Goal: Check status: Check status

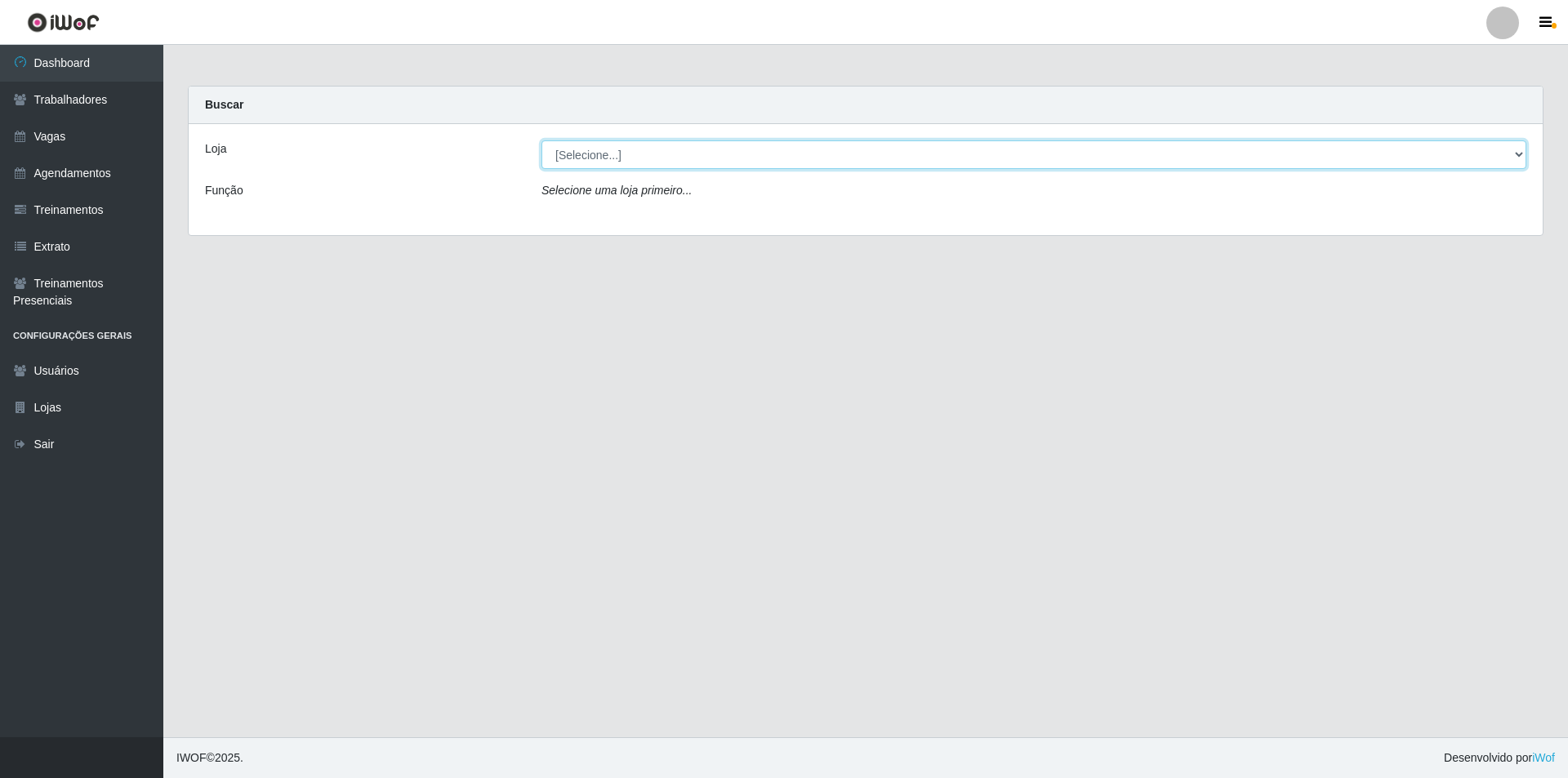
click at [598, 161] on select "[Selecione...] Pizza Nostra" at bounding box center [1034, 155] width 985 height 29
select select "337"
click at [542, 140] on select "[Selecione...] Pizza Nostra" at bounding box center [1034, 155] width 985 height 29
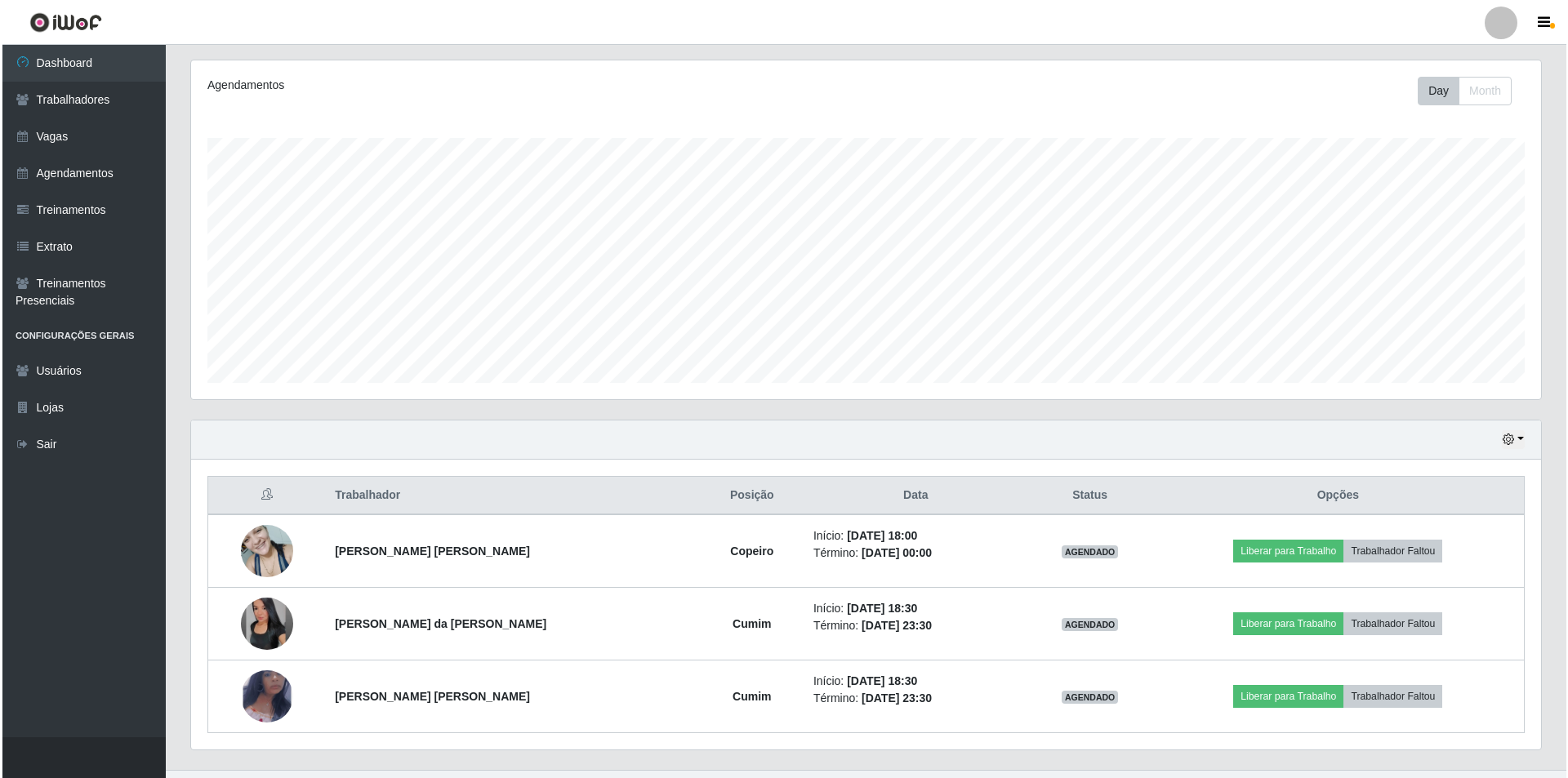
scroll to position [234, 0]
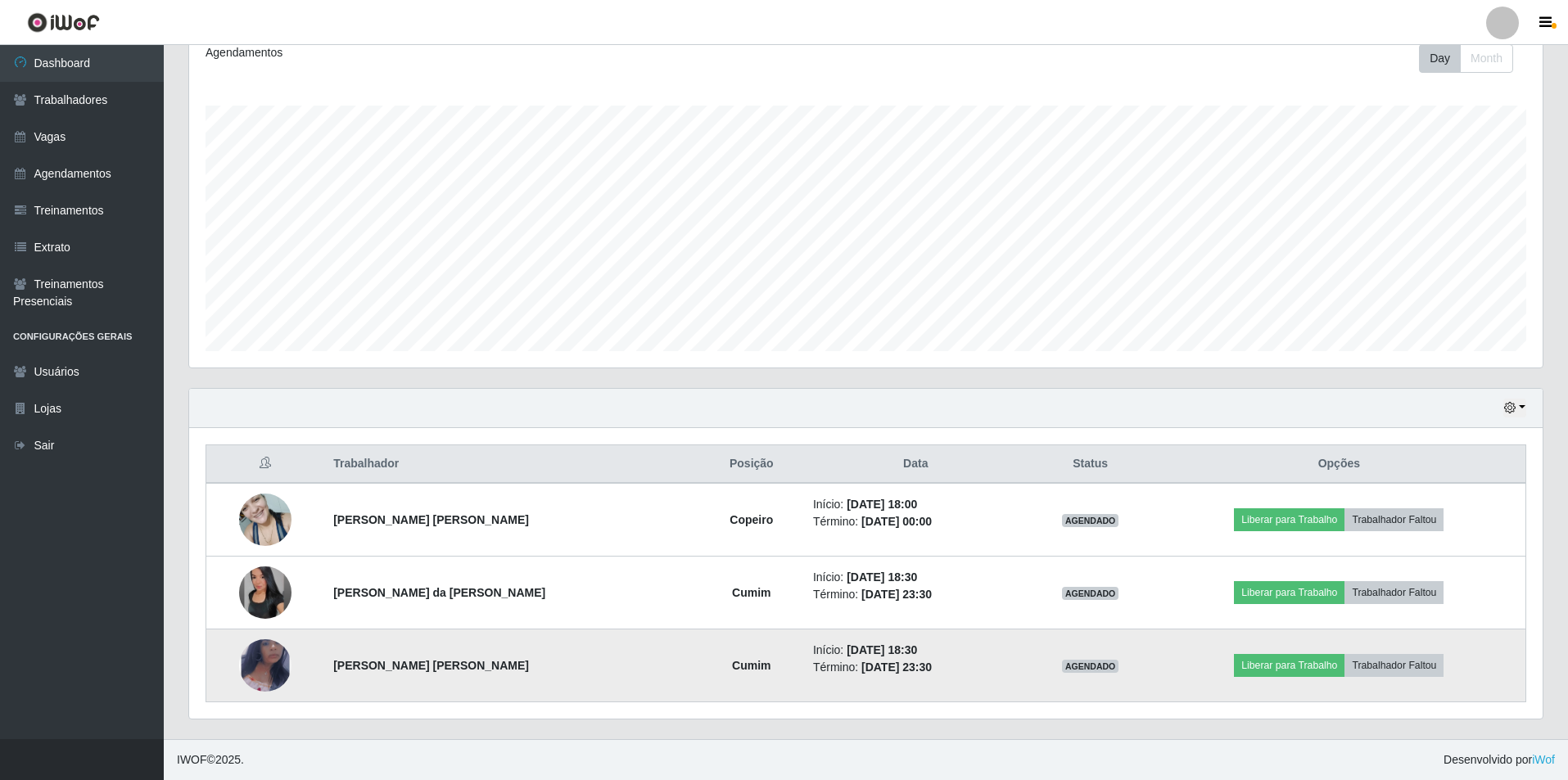
click at [268, 659] on img at bounding box center [266, 665] width 52 height 85
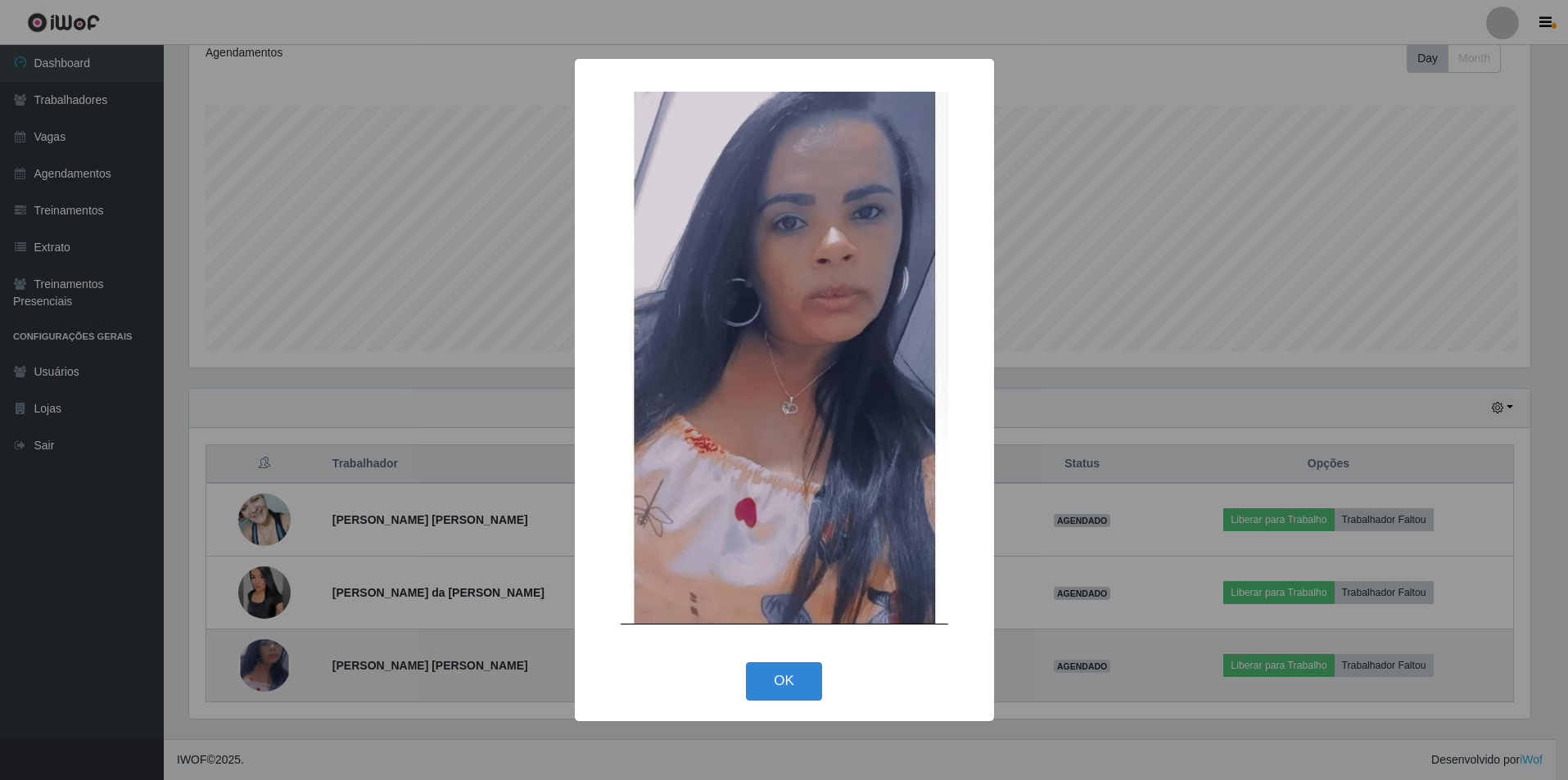
scroll to position [340, 1345]
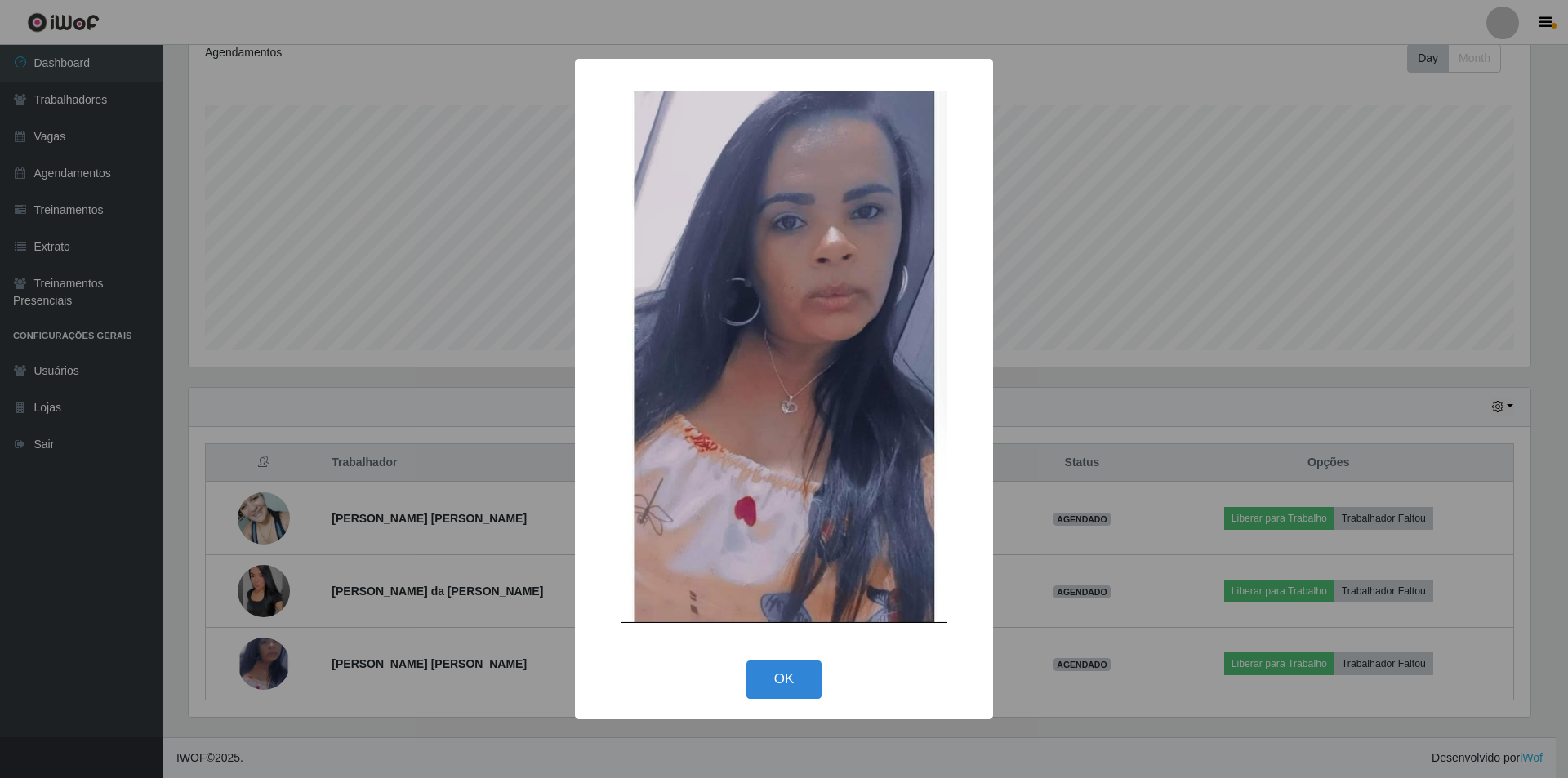
click at [259, 586] on div "× OK Cancel" at bounding box center [784, 389] width 1568 height 778
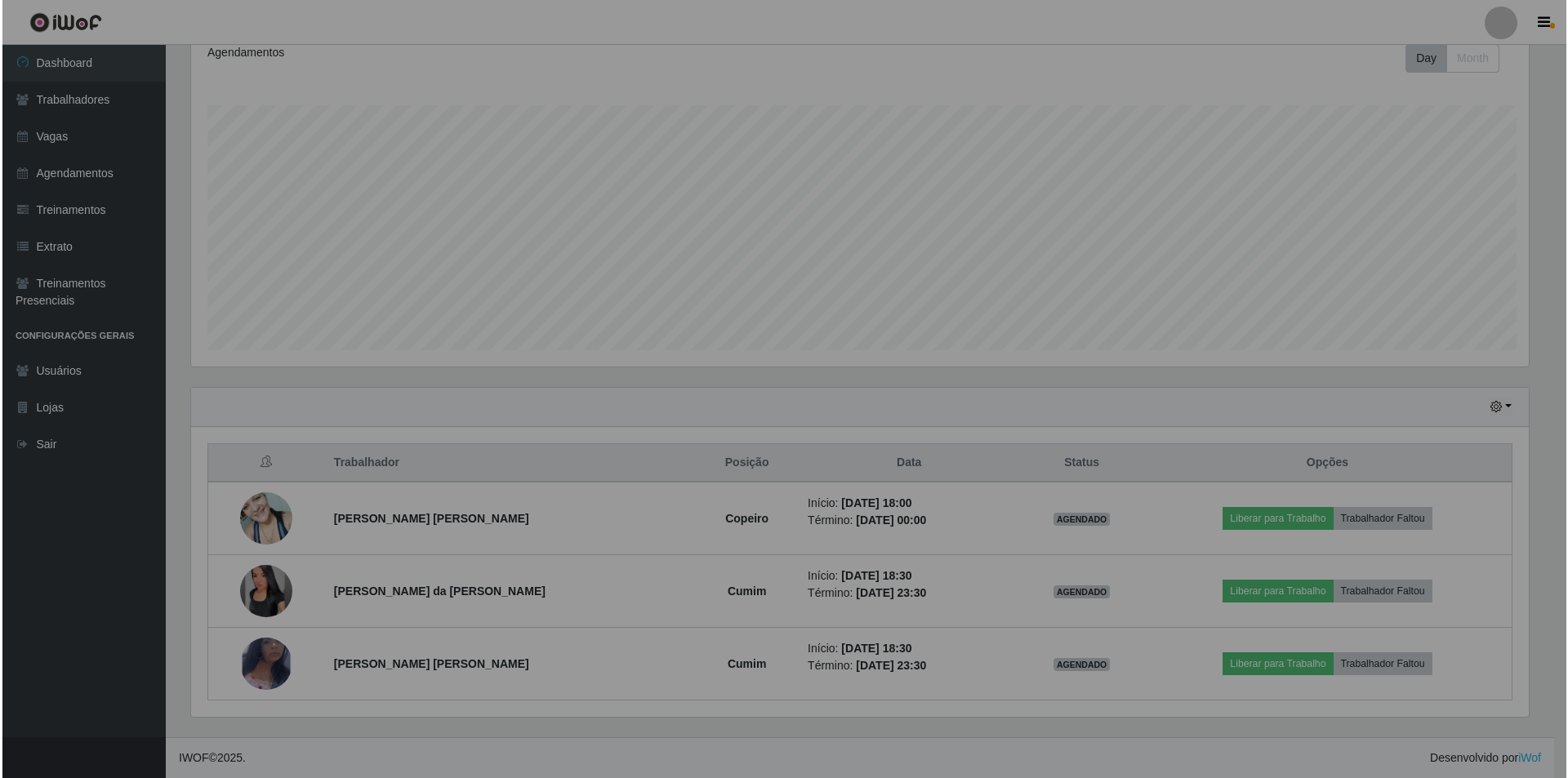
scroll to position [339, 1350]
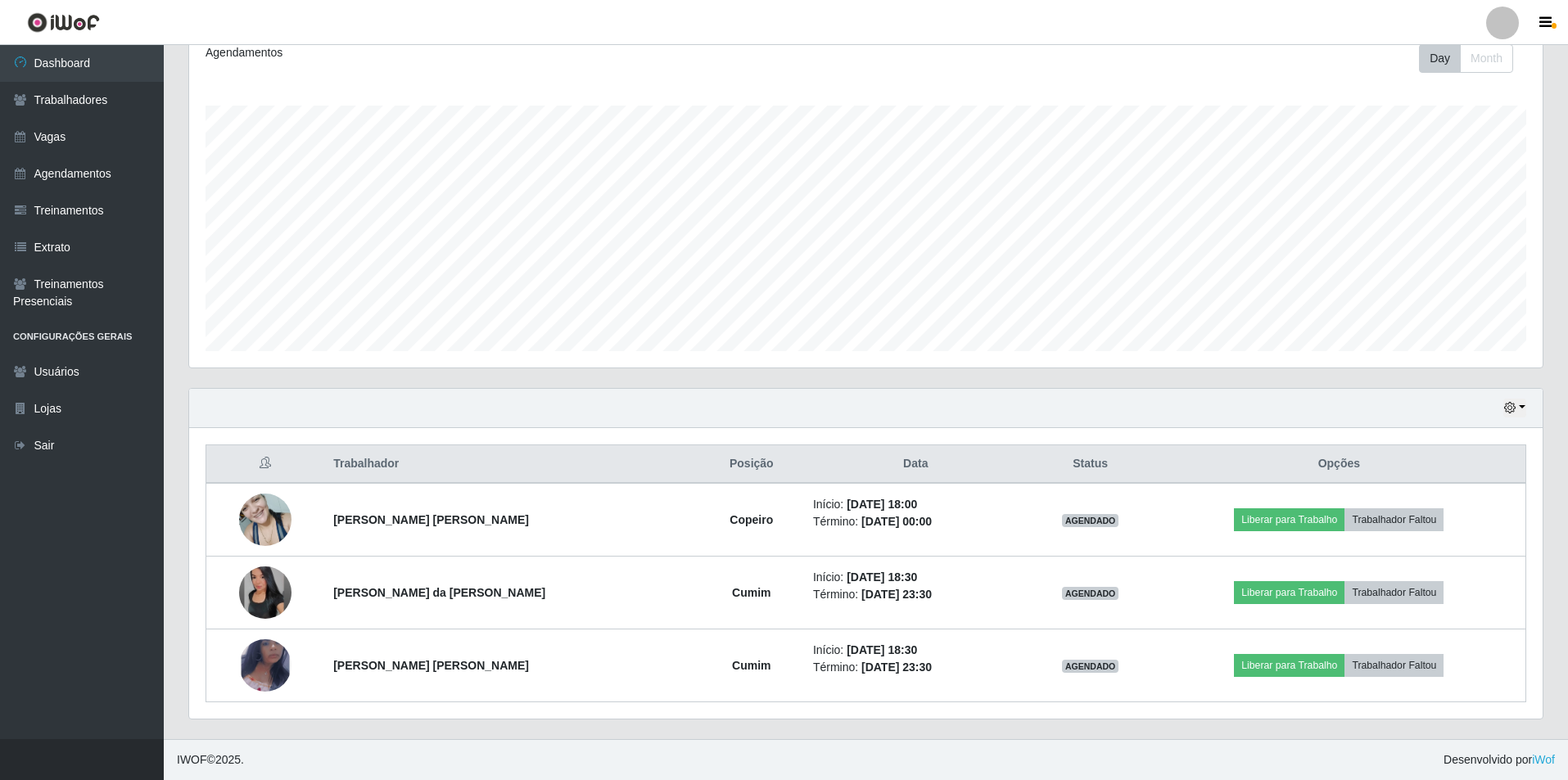
click at [260, 588] on img at bounding box center [266, 593] width 52 height 52
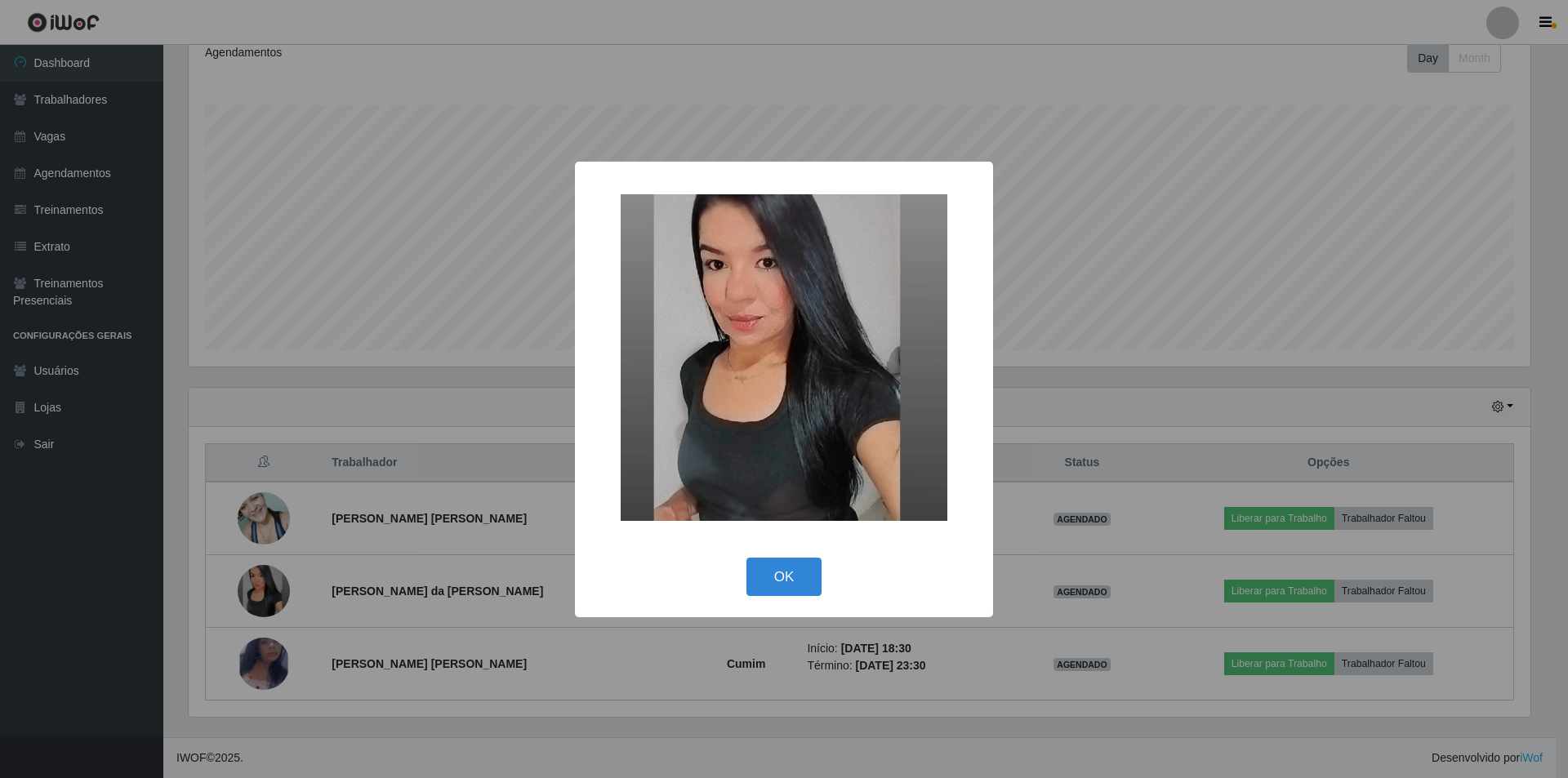
click at [259, 586] on div "× OK Cancel" at bounding box center [784, 389] width 1568 height 778
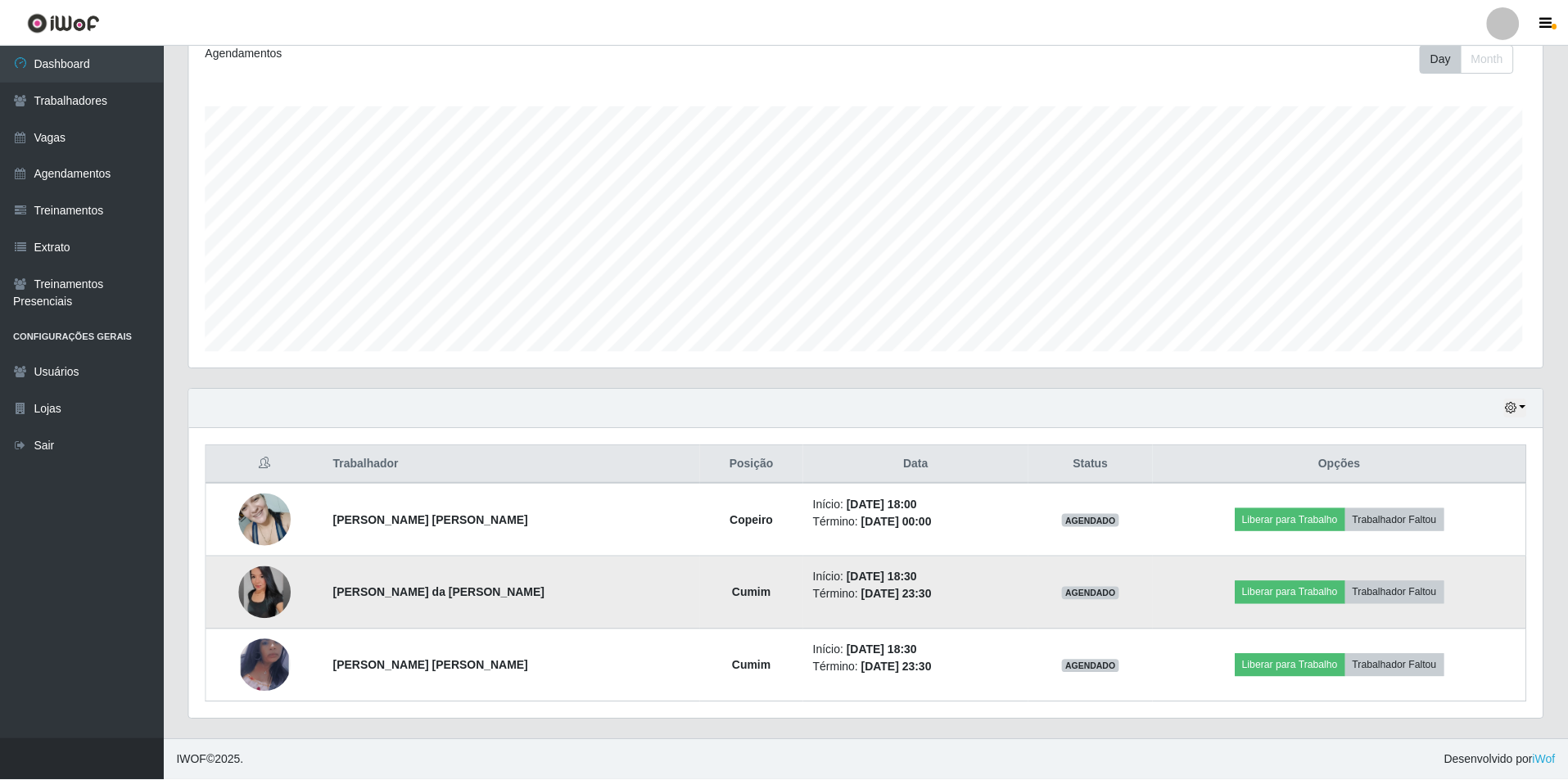
scroll to position [340, 1354]
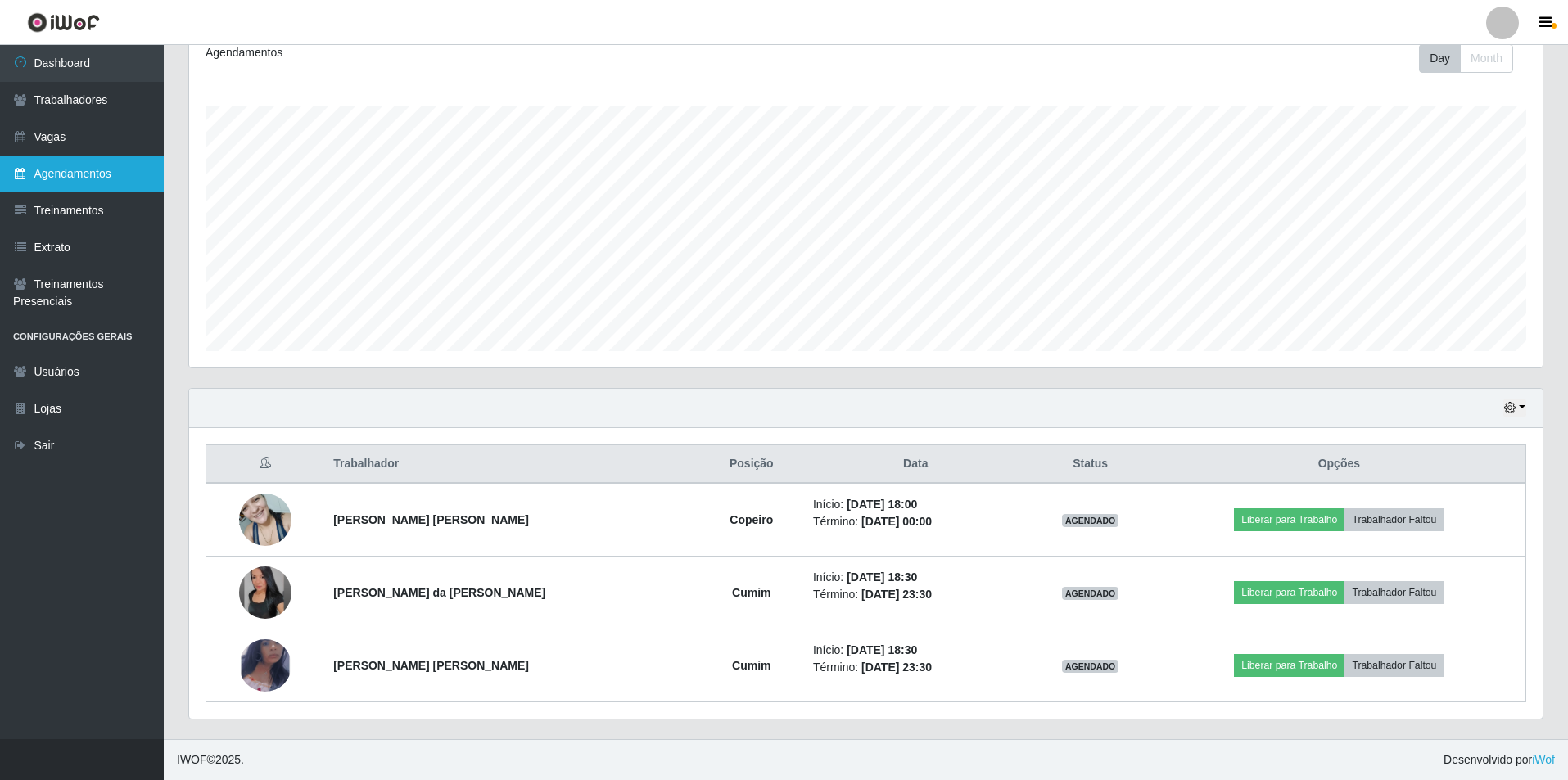
click at [88, 166] on link "Agendamentos" at bounding box center [82, 174] width 164 height 37
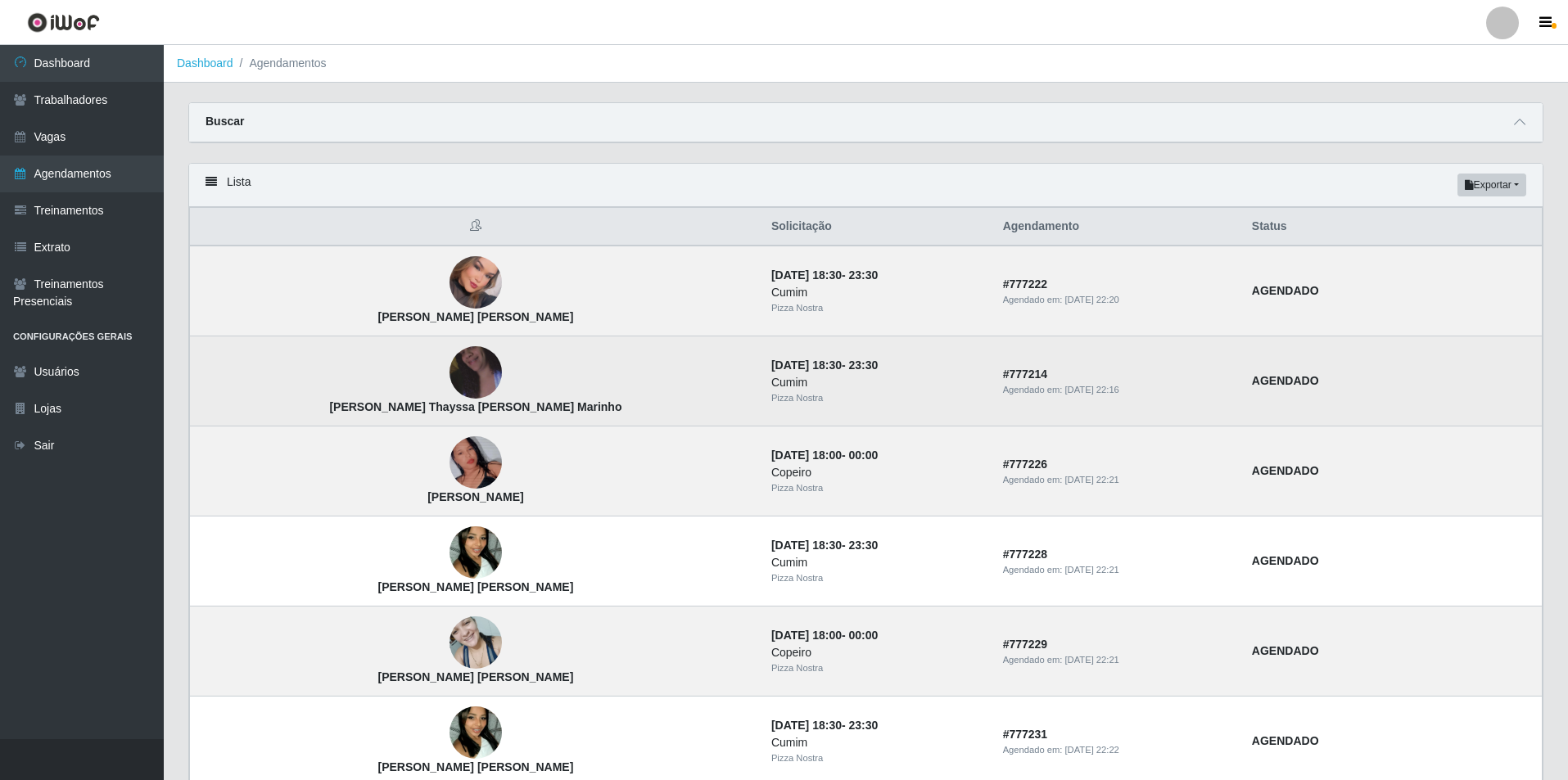
click at [450, 371] on img at bounding box center [476, 373] width 52 height 94
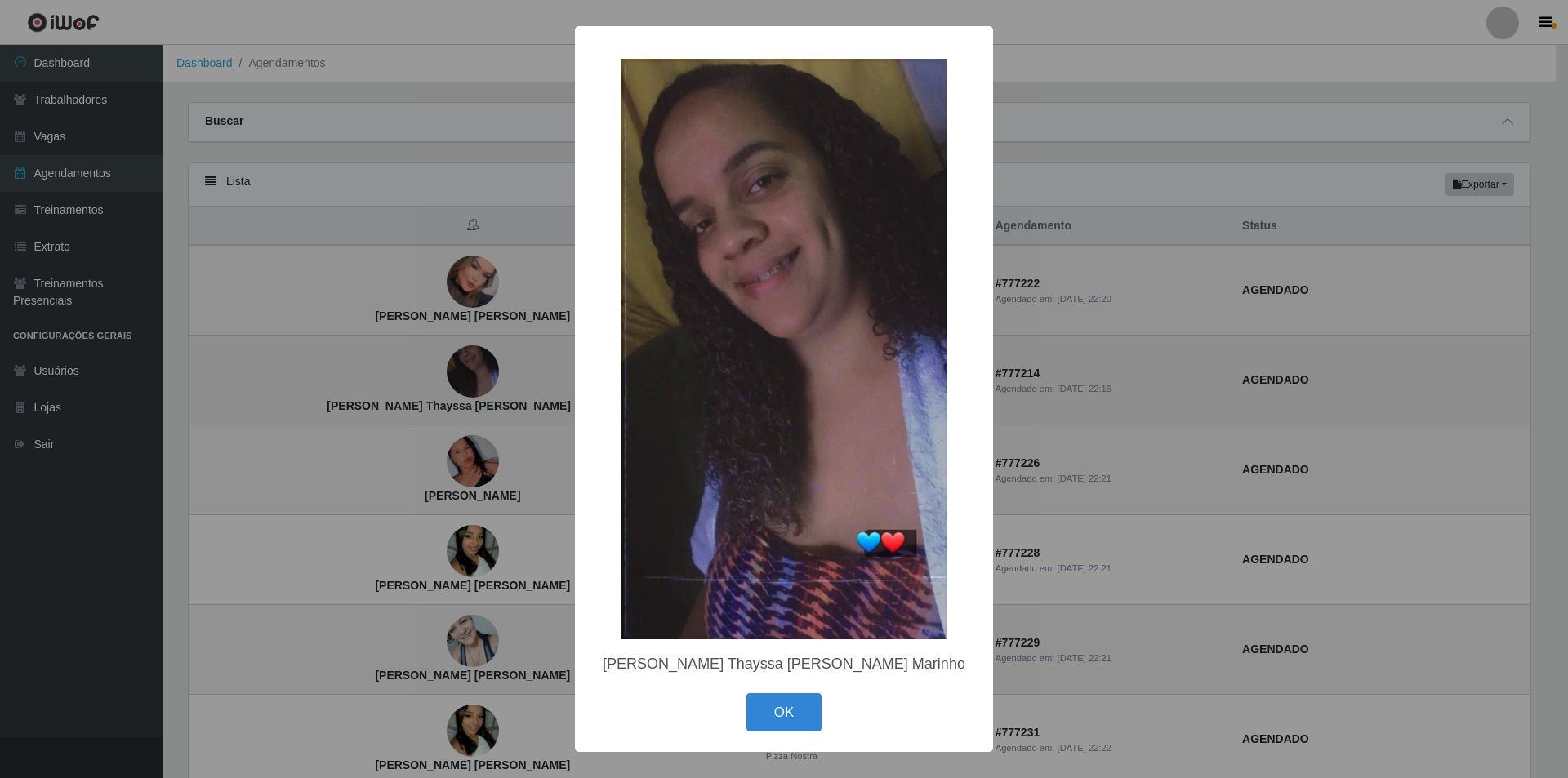
click at [384, 370] on div "× Emilly Thayssa Aguiar Marinho OK Cancel" at bounding box center [784, 389] width 1568 height 778
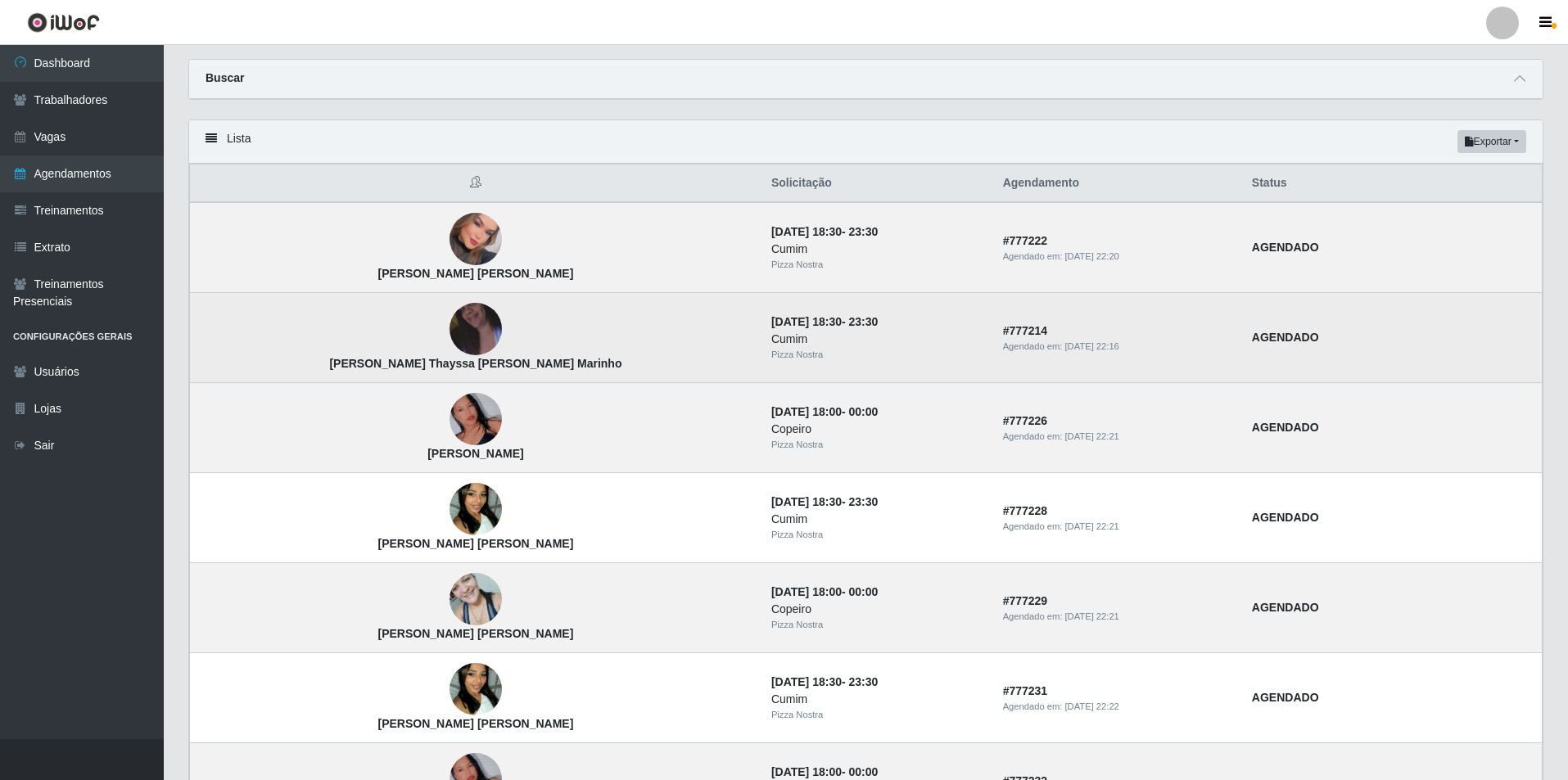
scroll to position [82, 0]
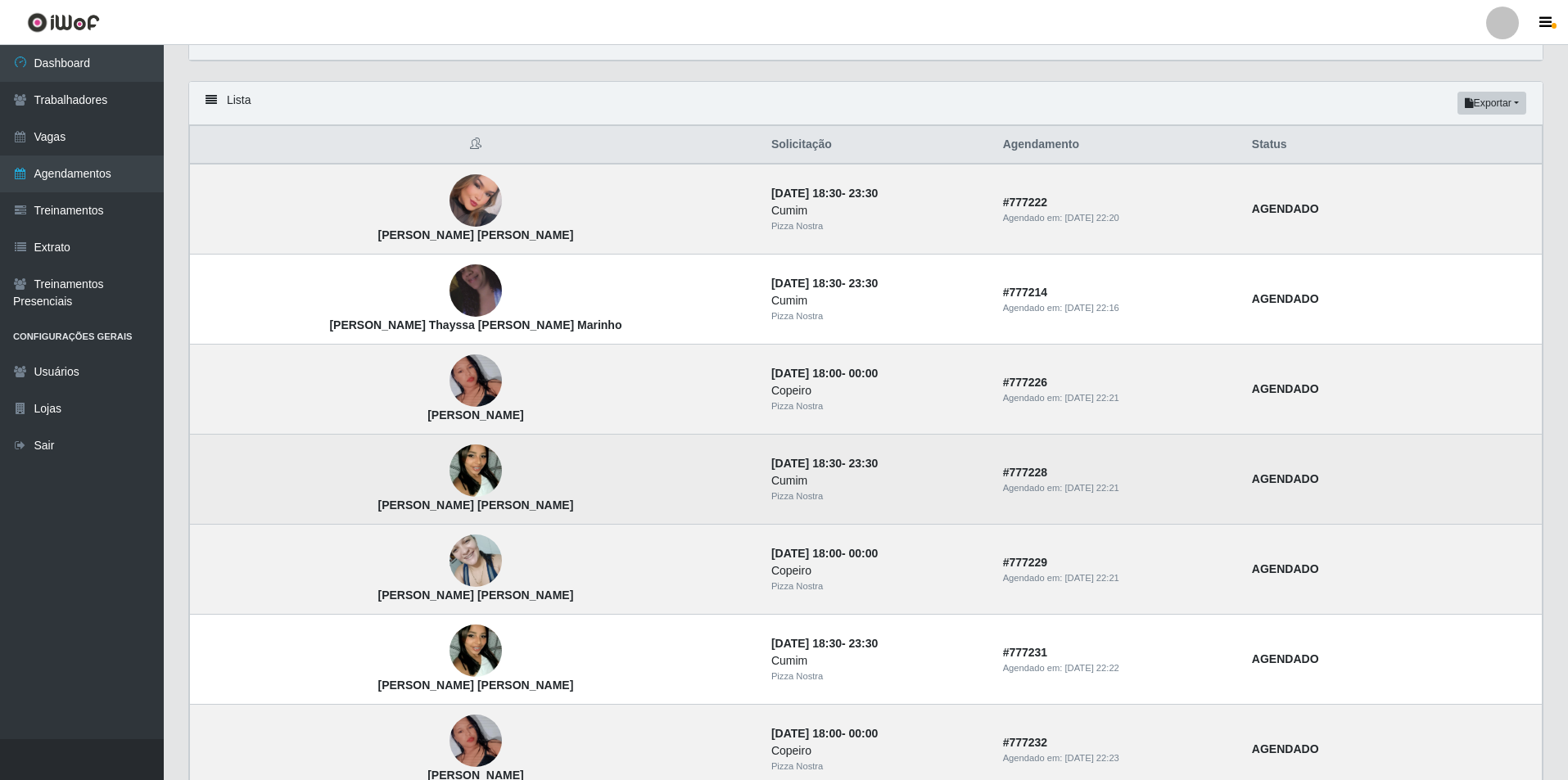
click at [450, 463] on img at bounding box center [476, 471] width 52 height 94
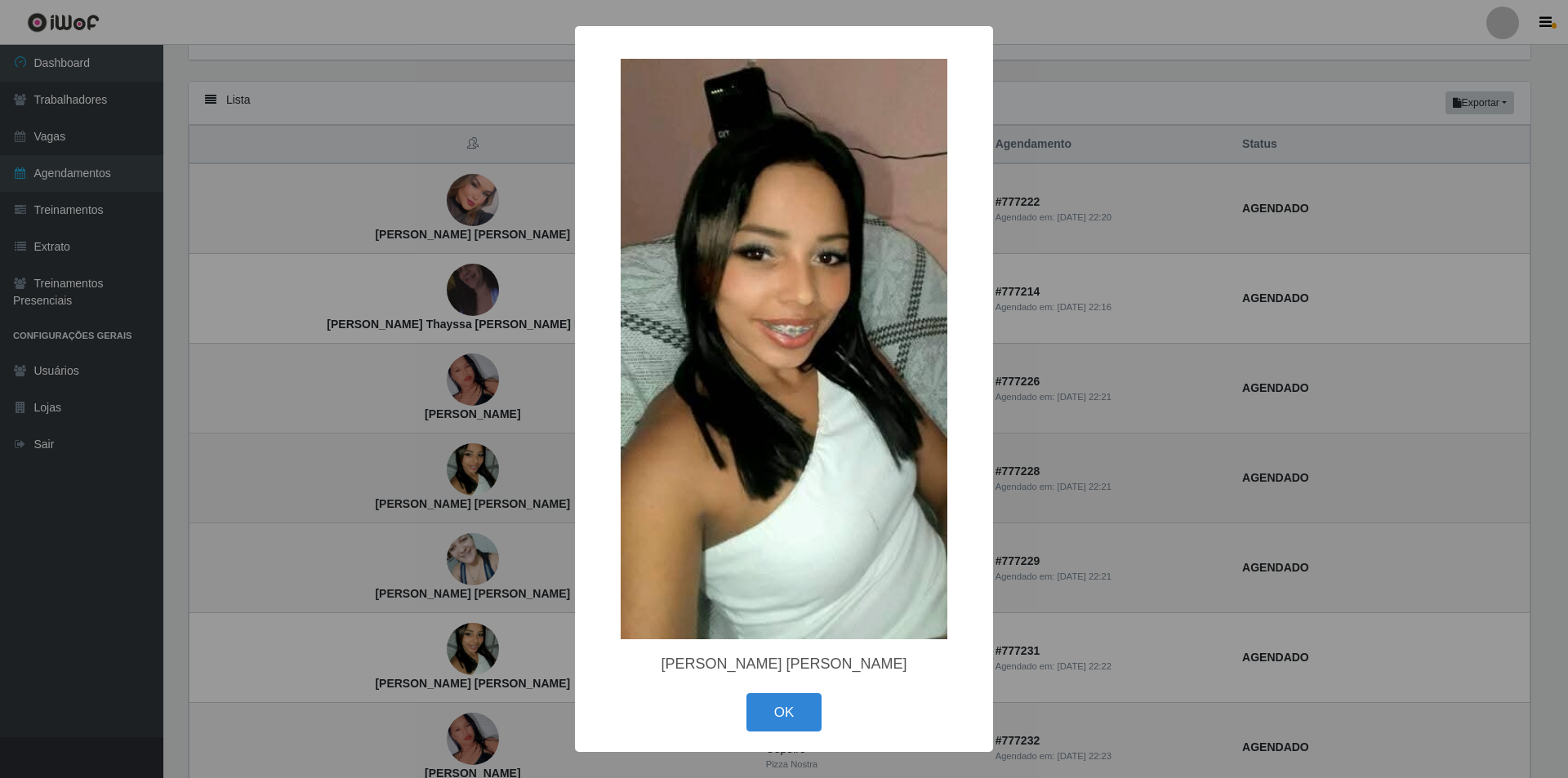
click at [379, 462] on div "× Janeide da Silva Freitas OK Cancel" at bounding box center [784, 389] width 1568 height 778
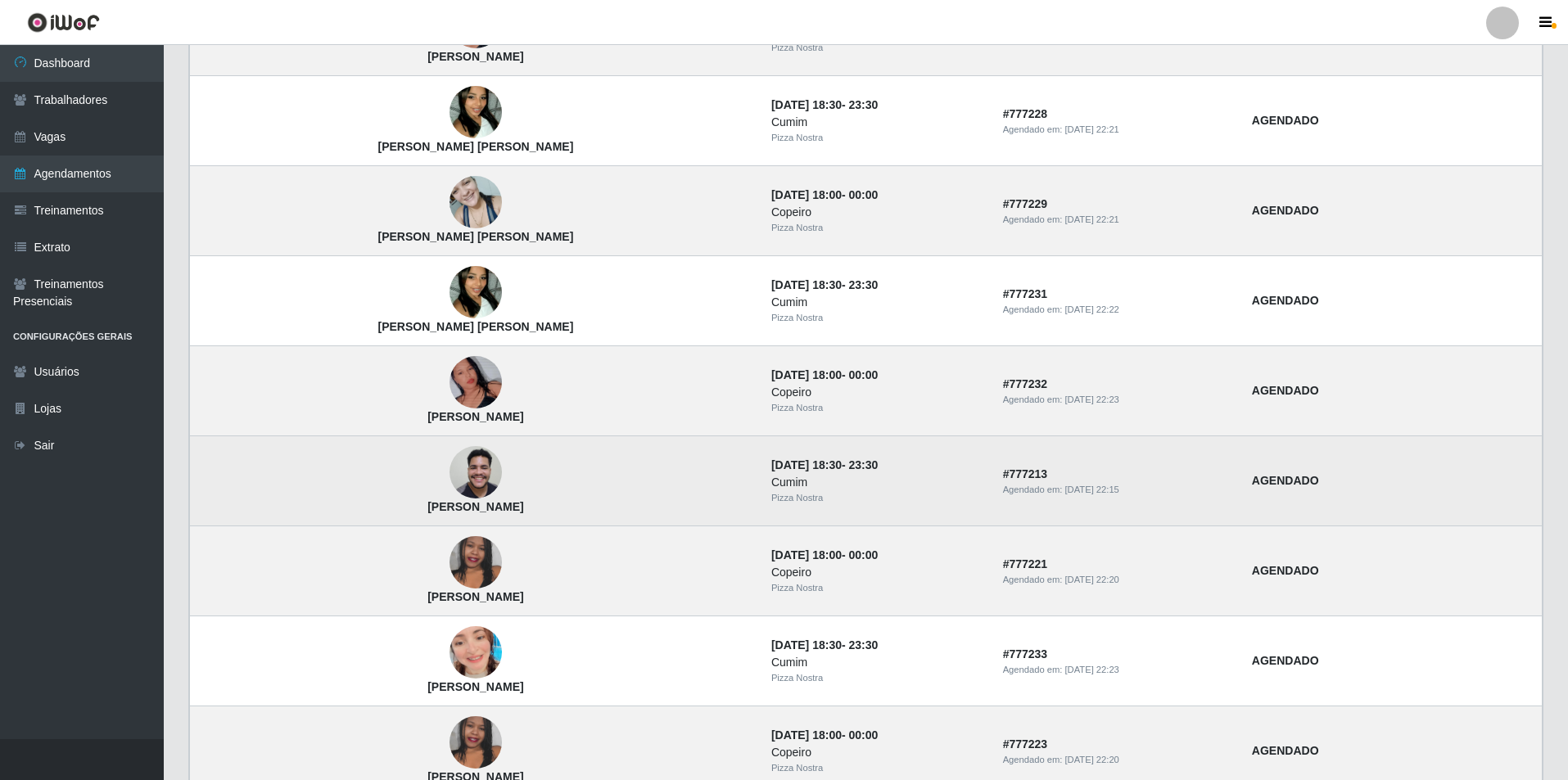
scroll to position [492, 0]
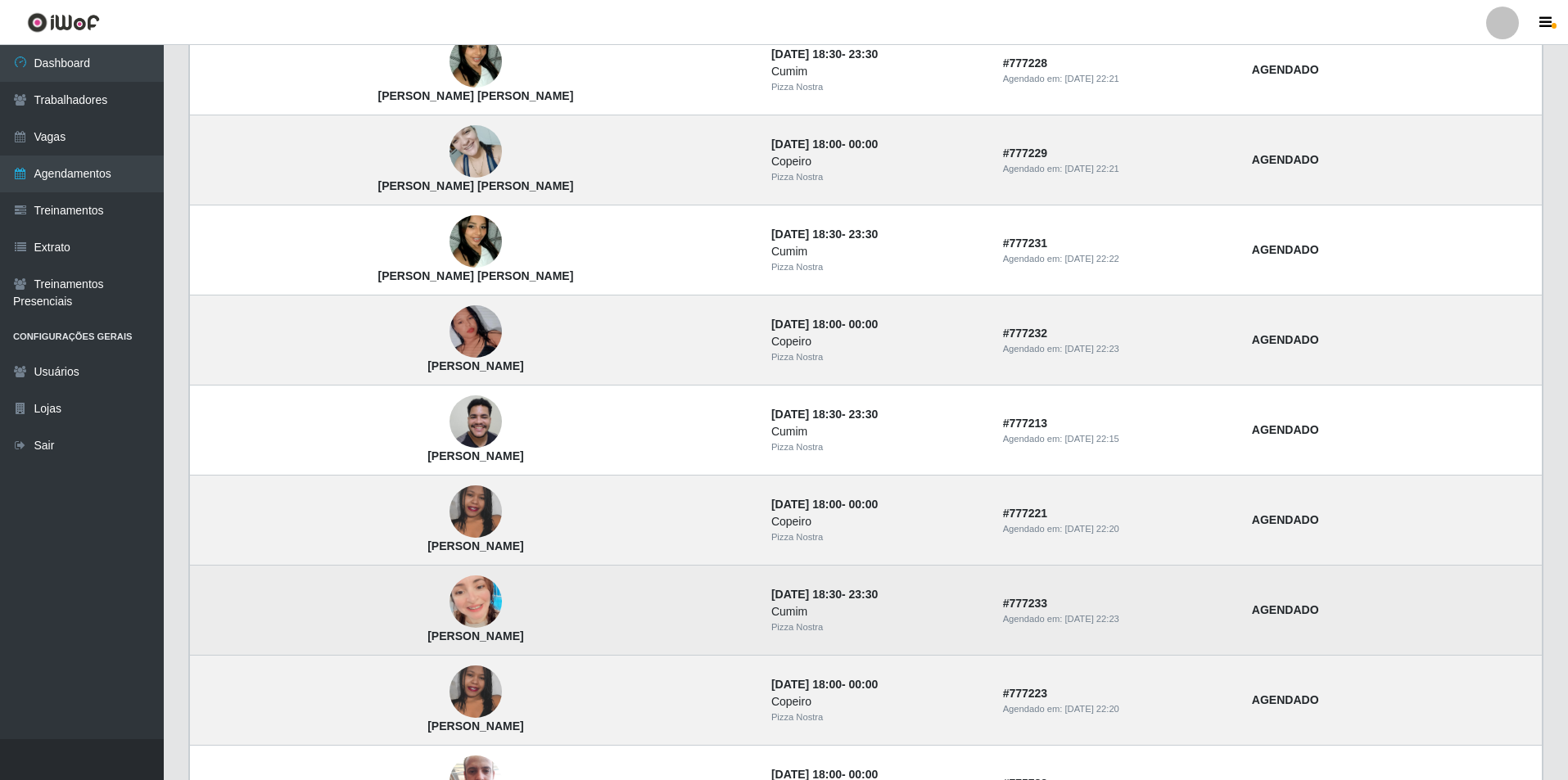
click at [450, 621] on img at bounding box center [476, 601] width 52 height 94
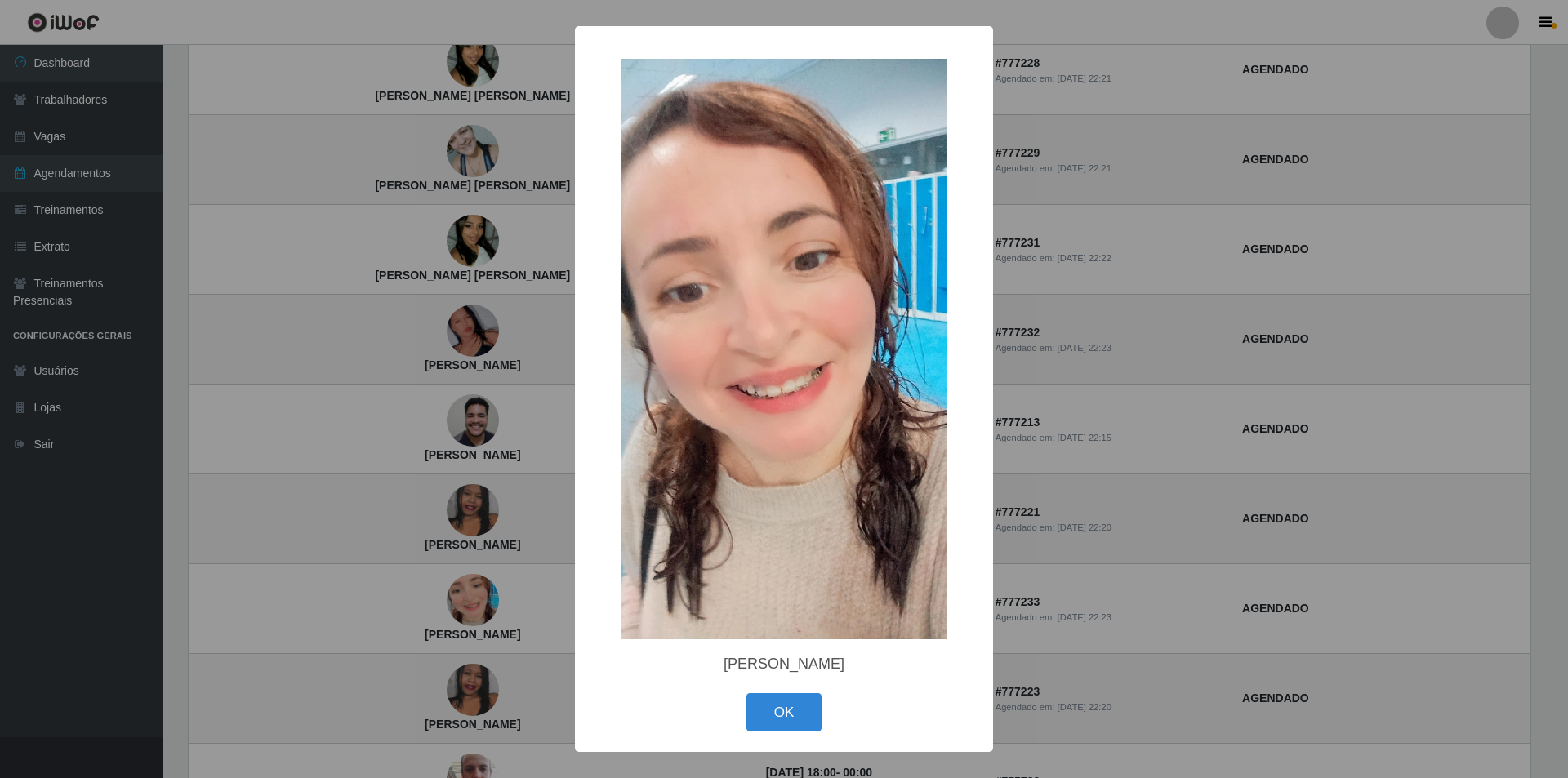
click at [370, 595] on div "× Eliane Alves de Andrade OK Cancel" at bounding box center [784, 389] width 1568 height 778
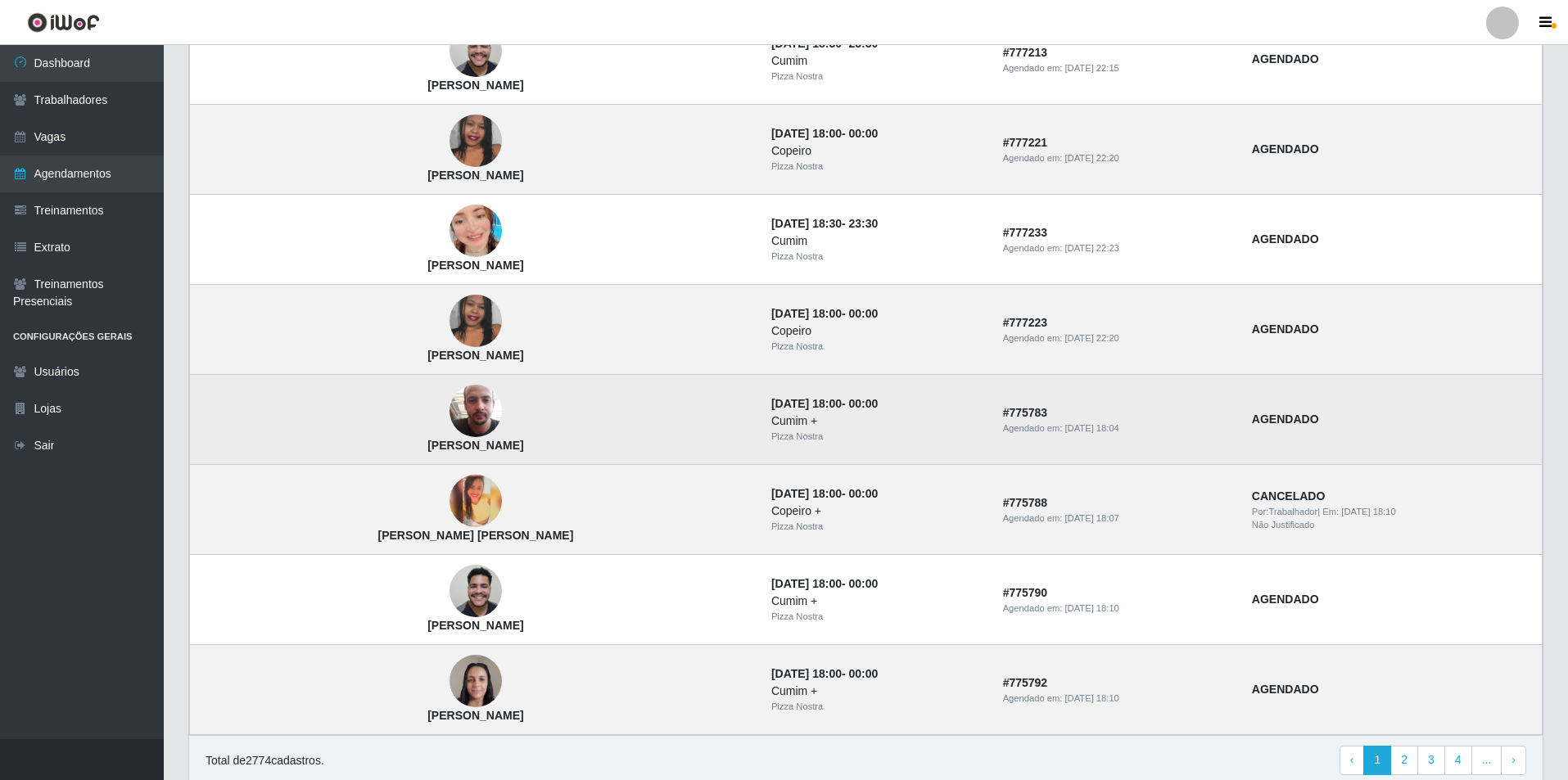
scroll to position [901, 0]
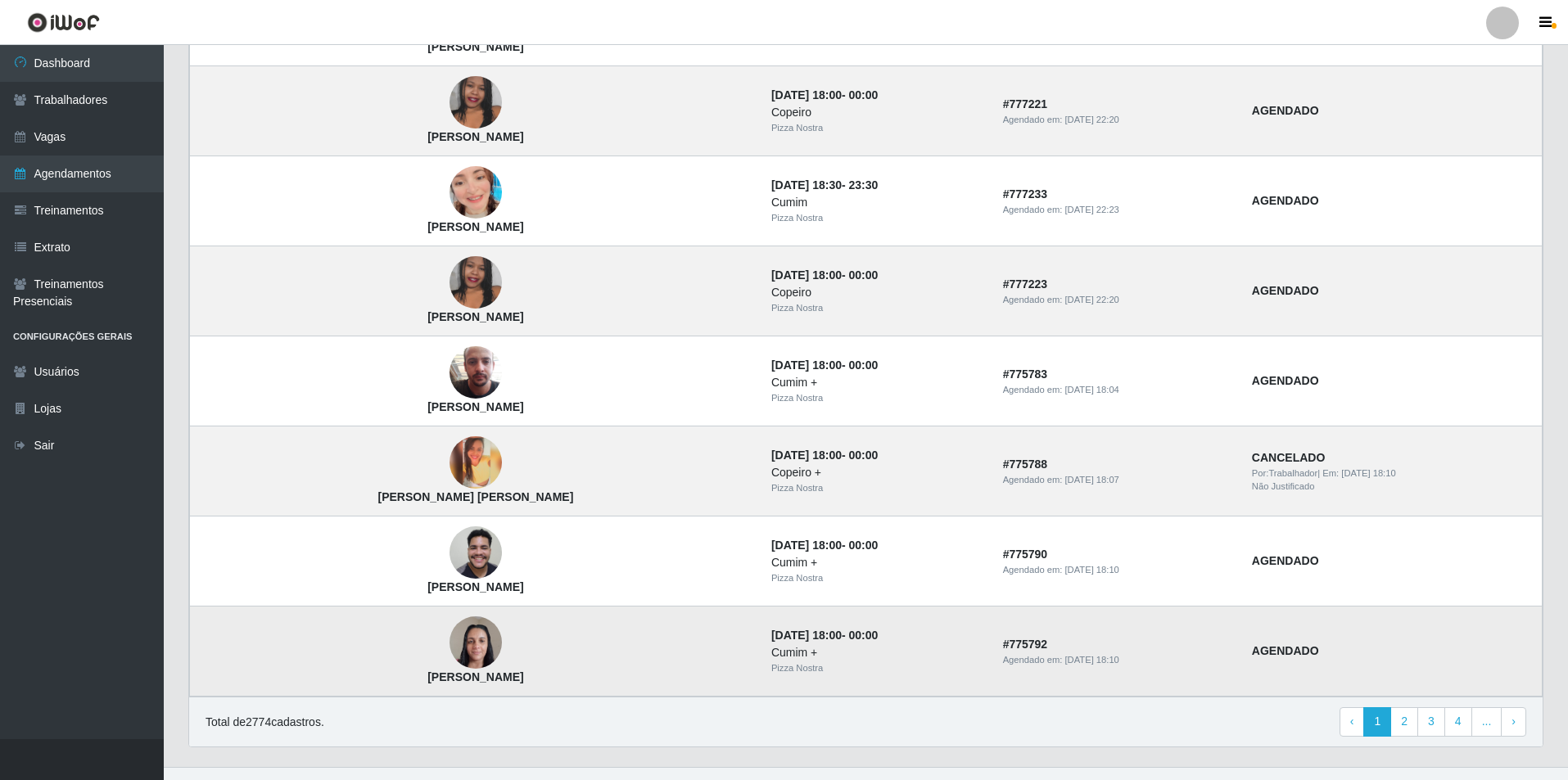
click at [450, 630] on img at bounding box center [476, 643] width 52 height 70
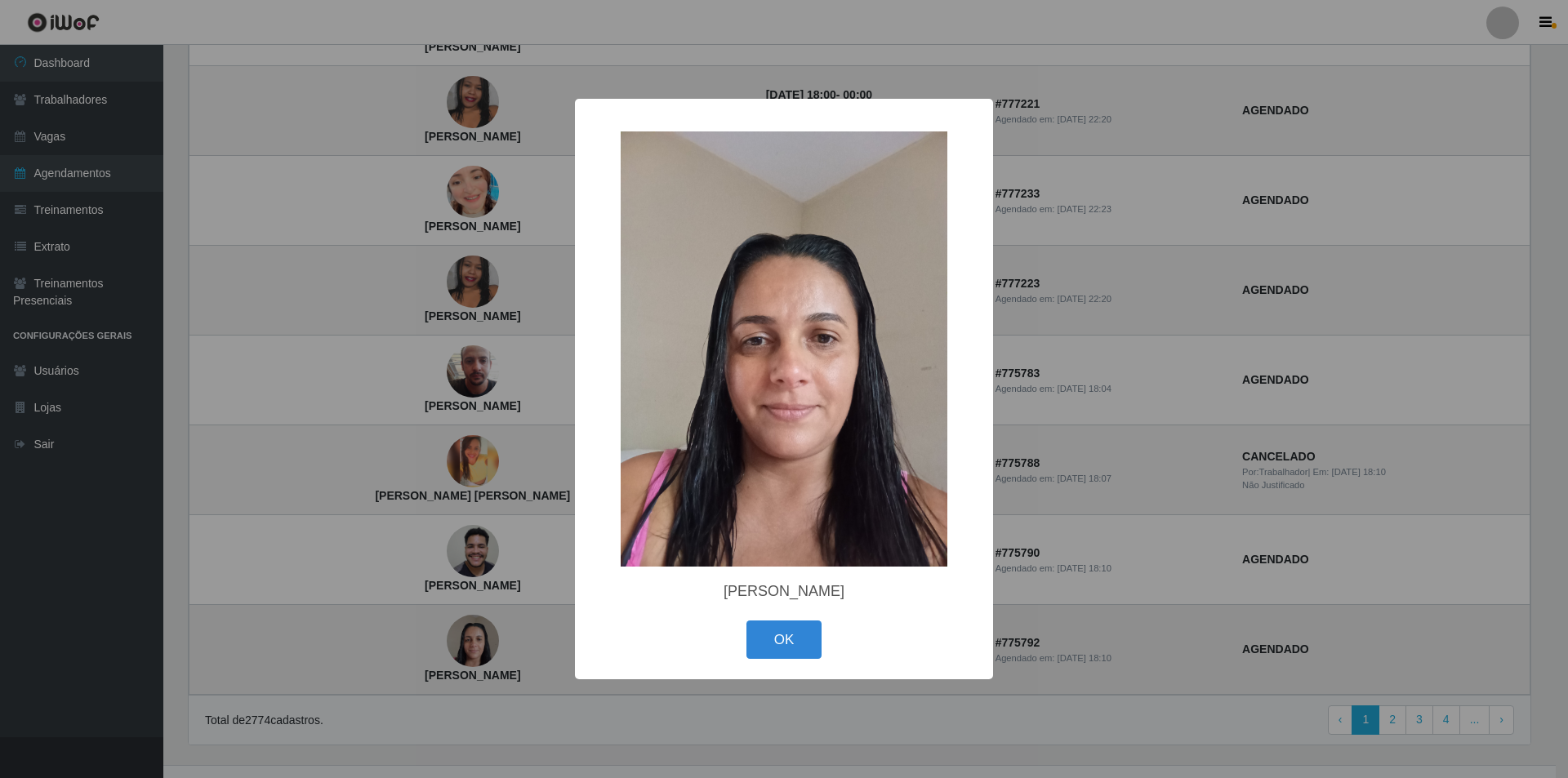
click at [383, 628] on div "× Rosemary Sousa Silva OK Cancel" at bounding box center [784, 389] width 1568 height 778
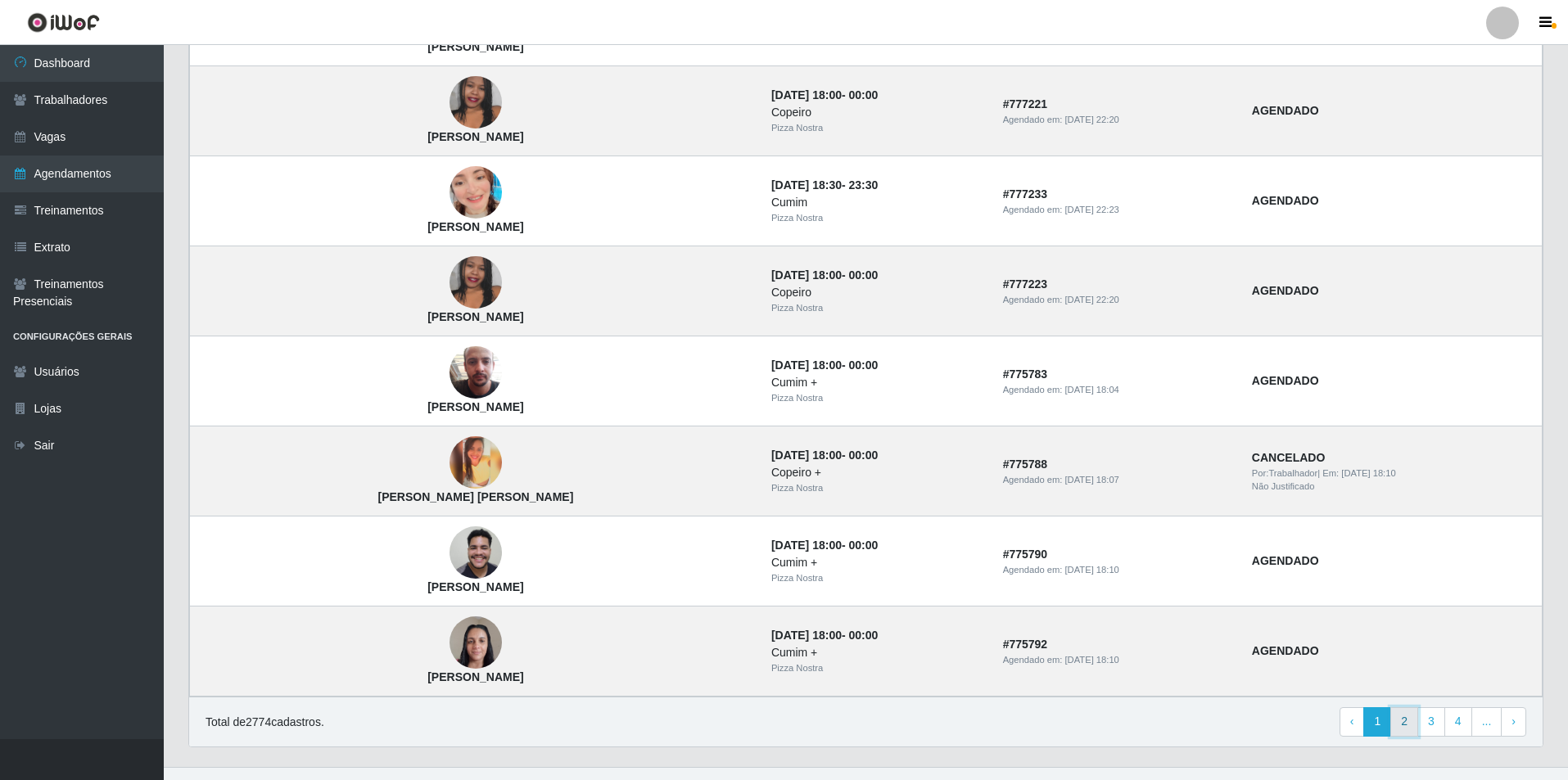
click at [1413, 729] on link "2" at bounding box center [1404, 722] width 28 height 30
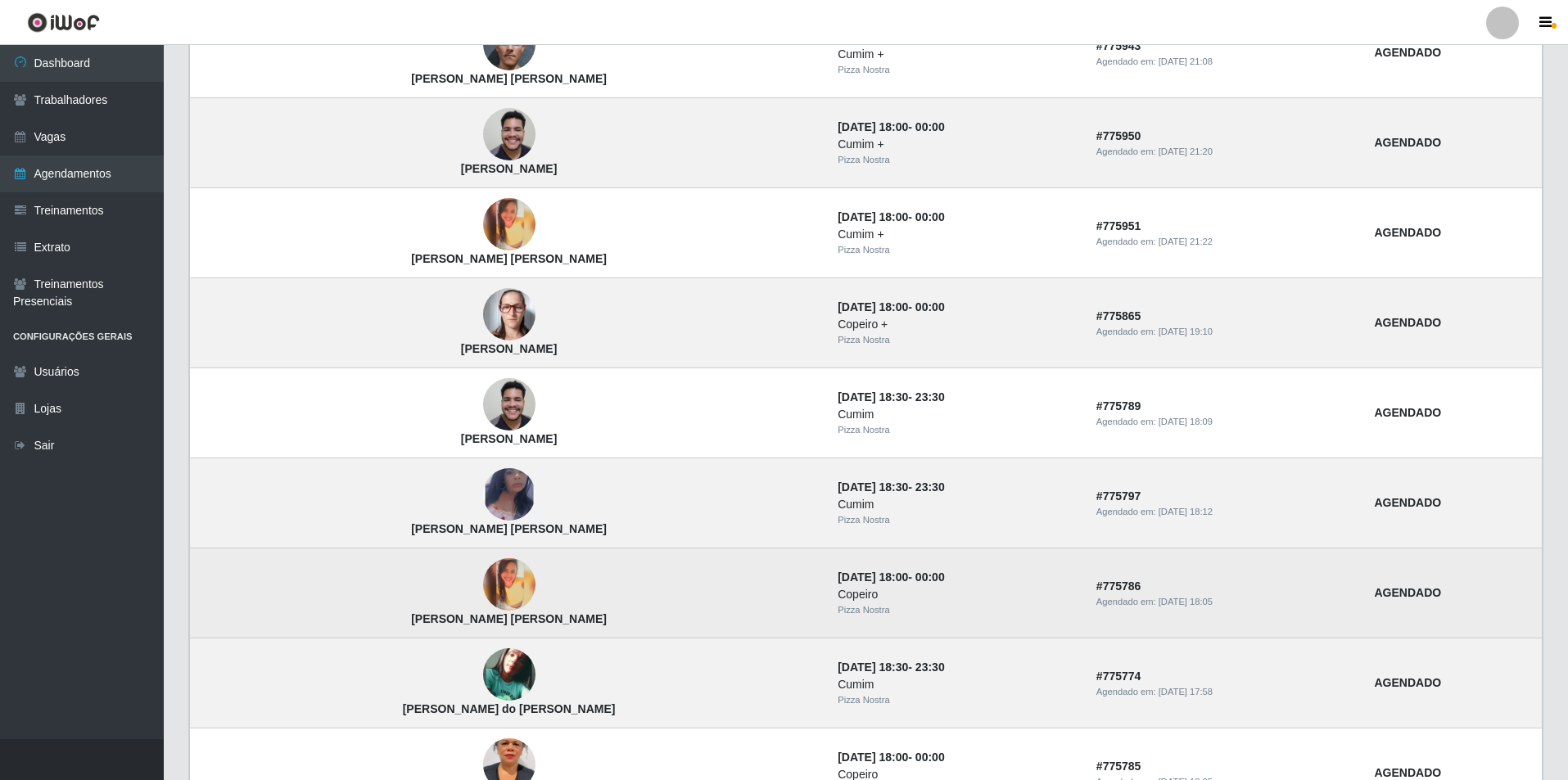
scroll to position [901, 0]
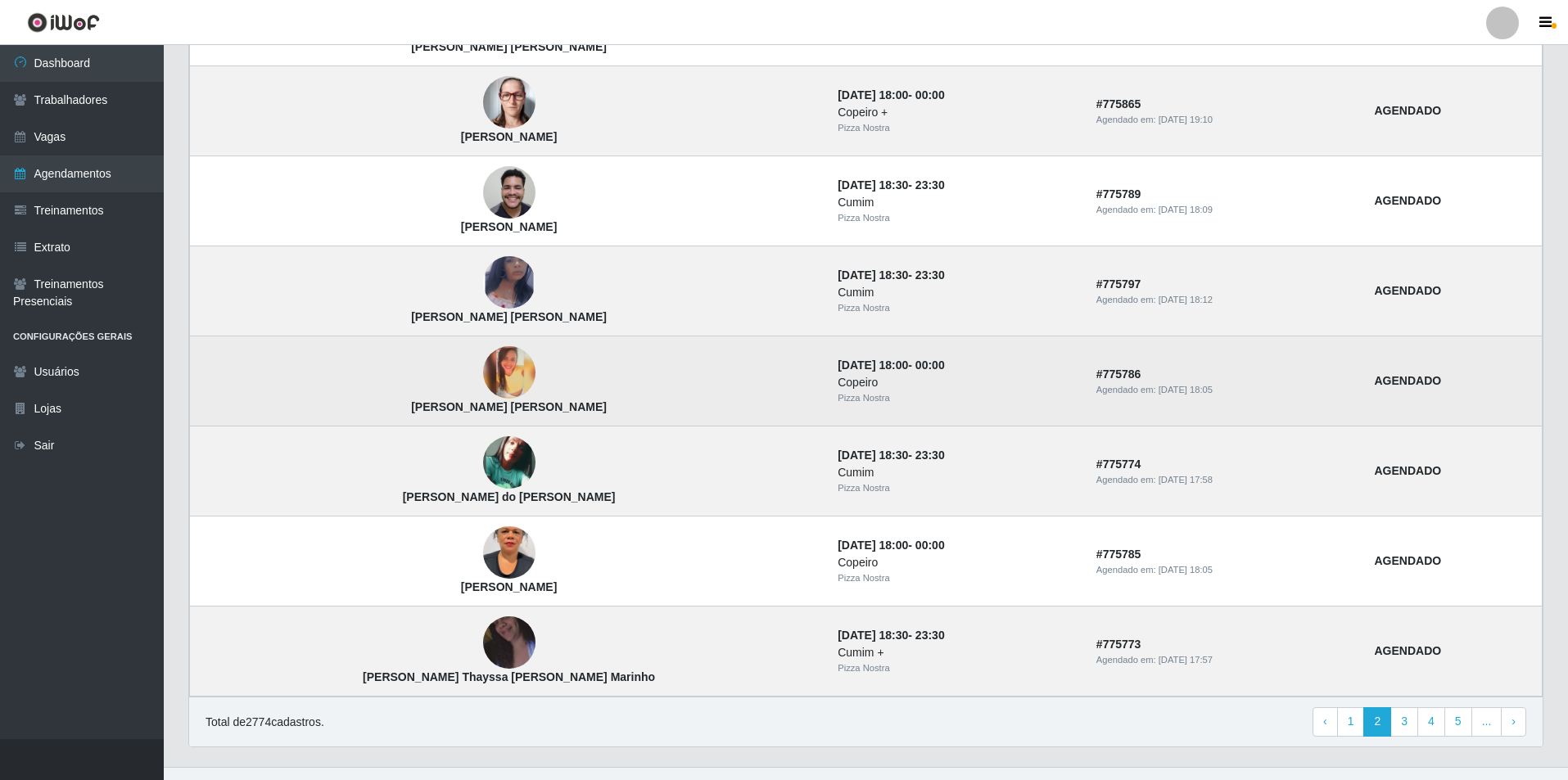
click at [483, 357] on img at bounding box center [509, 373] width 52 height 52
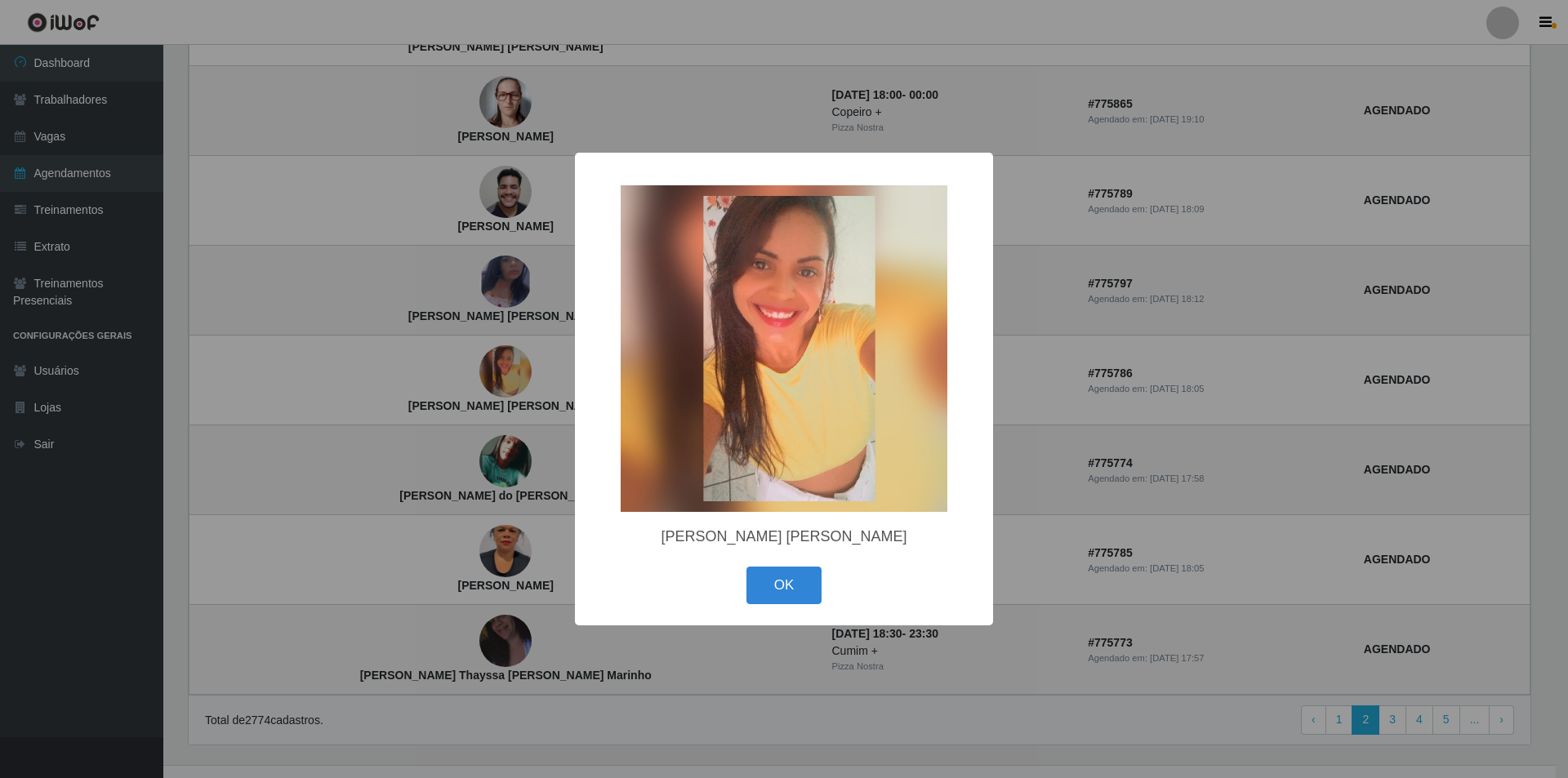
click at [464, 359] on div "× Fabiana Tavares Nascimento OK Cancel" at bounding box center [784, 389] width 1568 height 778
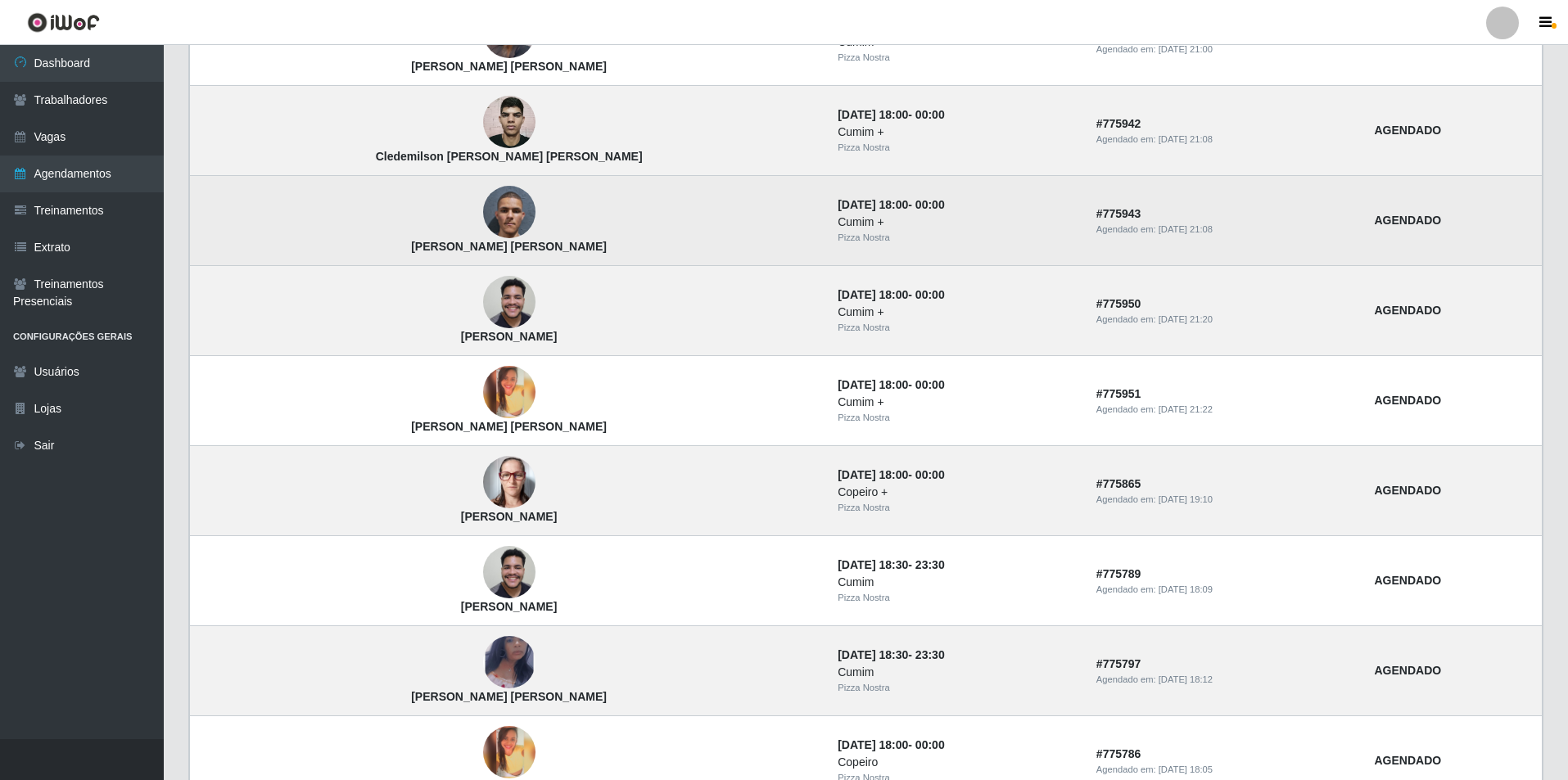
scroll to position [492, 0]
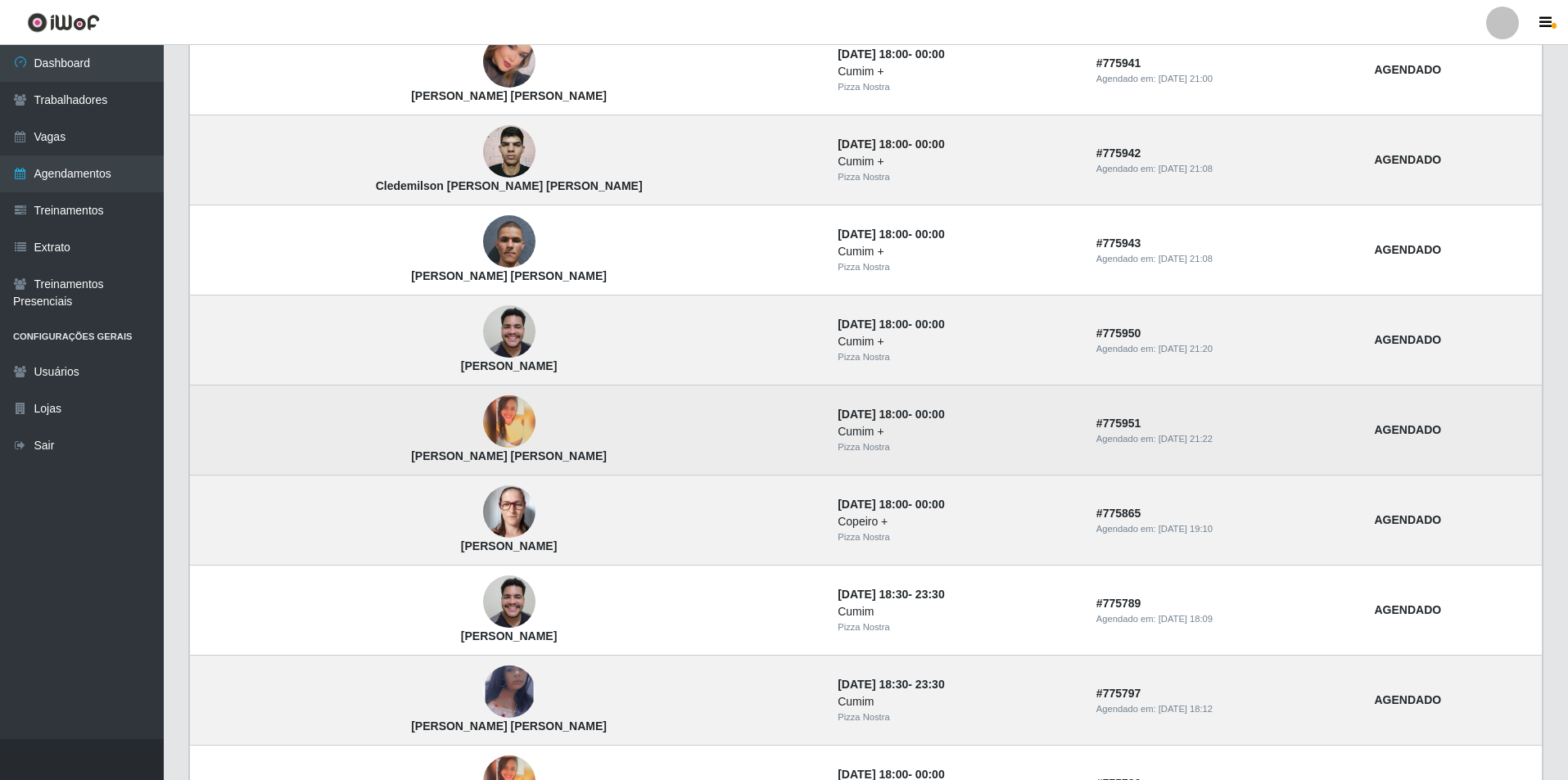
click at [483, 418] on img at bounding box center [509, 422] width 52 height 52
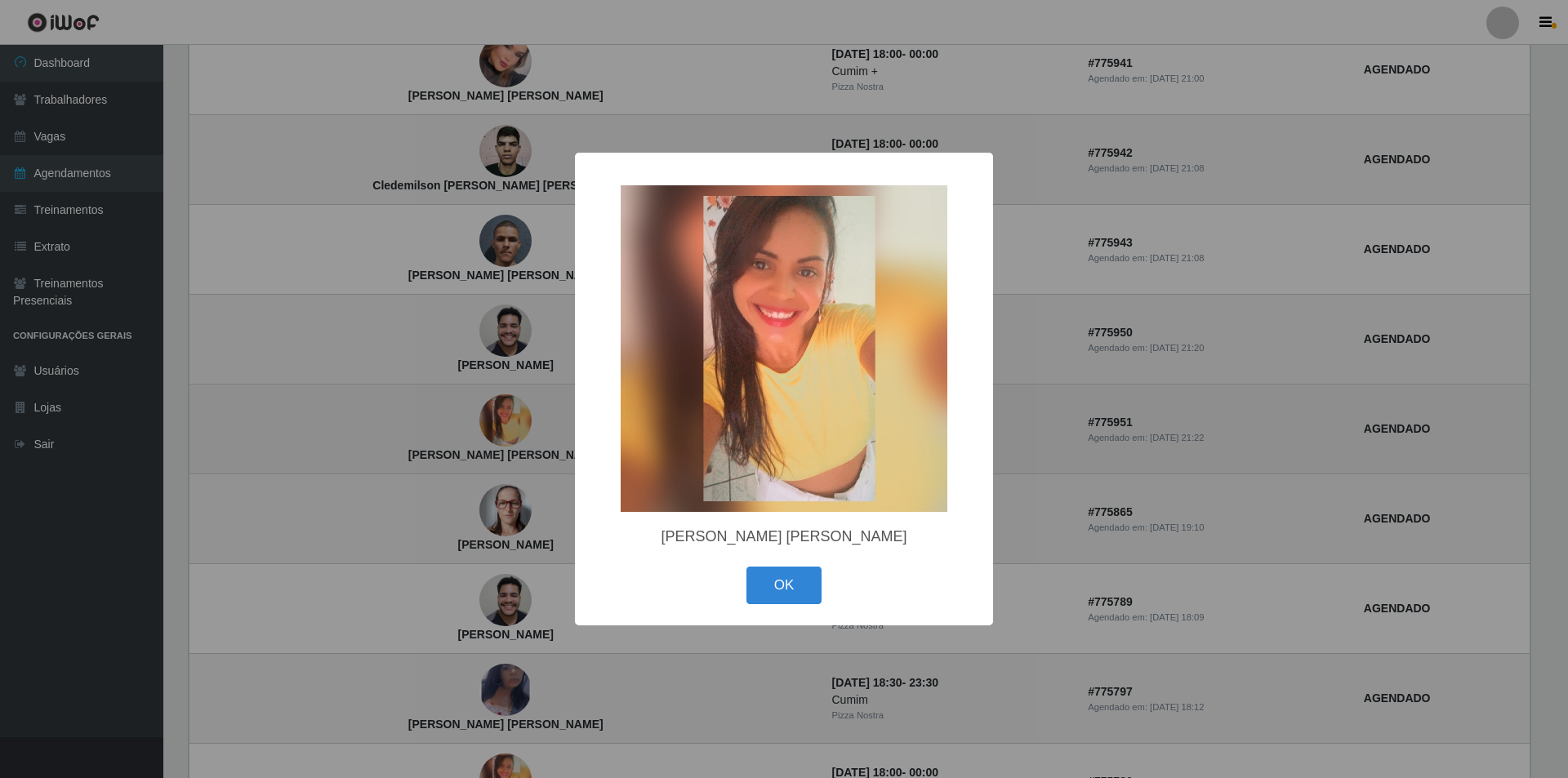
click at [466, 417] on div "× Fabiana Tavares Nascimento OK Cancel" at bounding box center [784, 389] width 1568 height 778
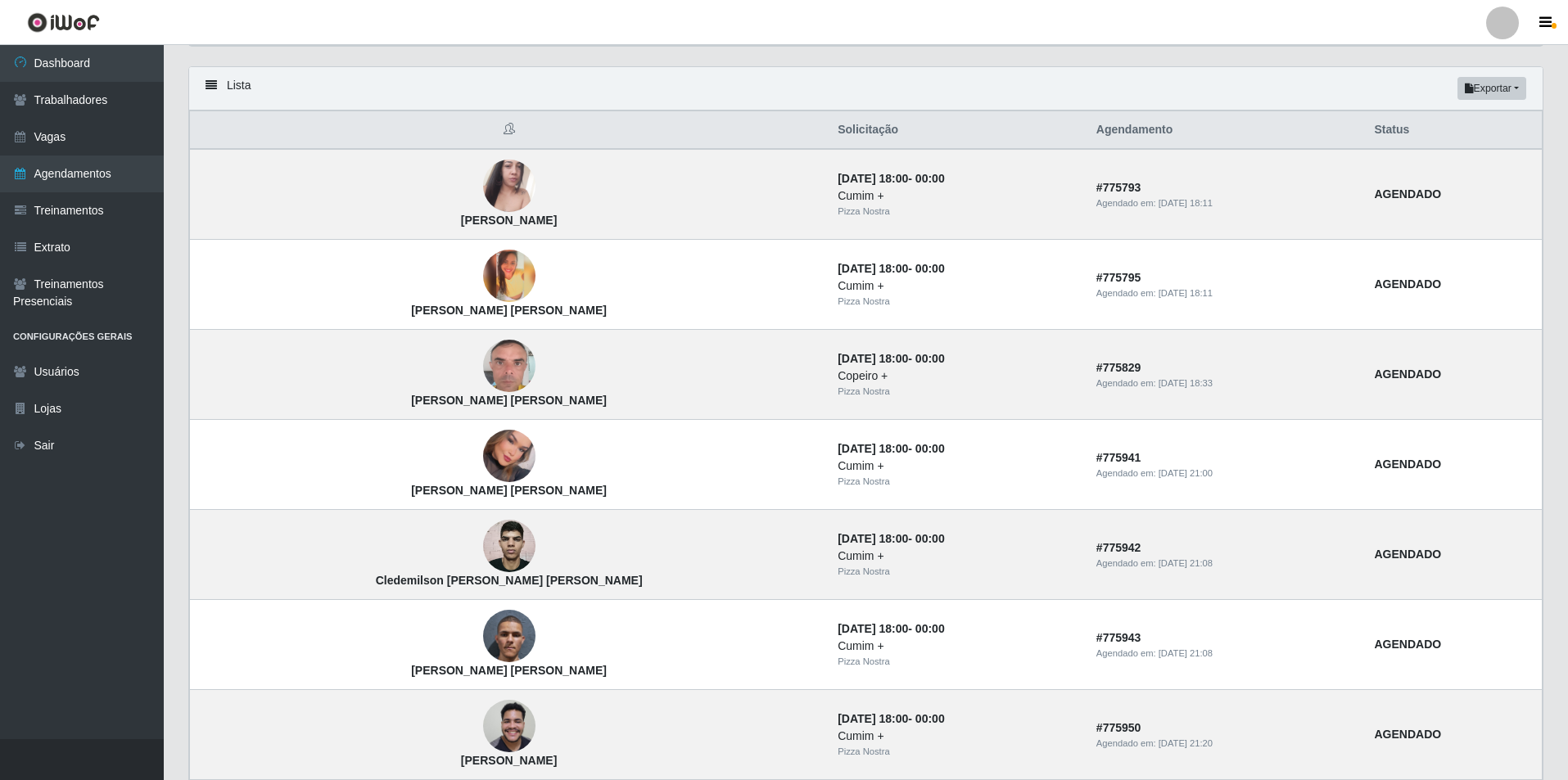
scroll to position [82, 0]
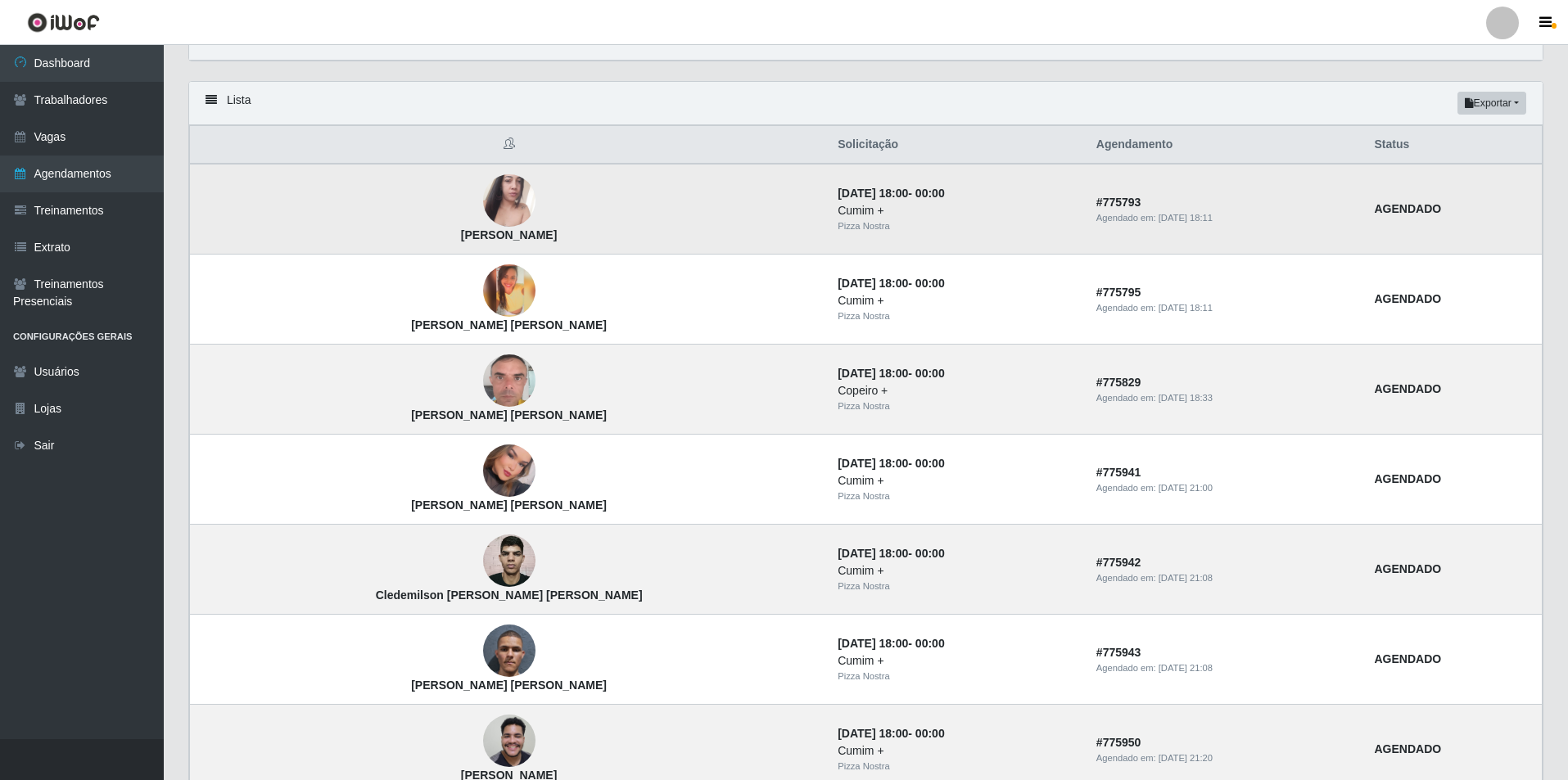
click at [483, 192] on img at bounding box center [509, 202] width 52 height 94
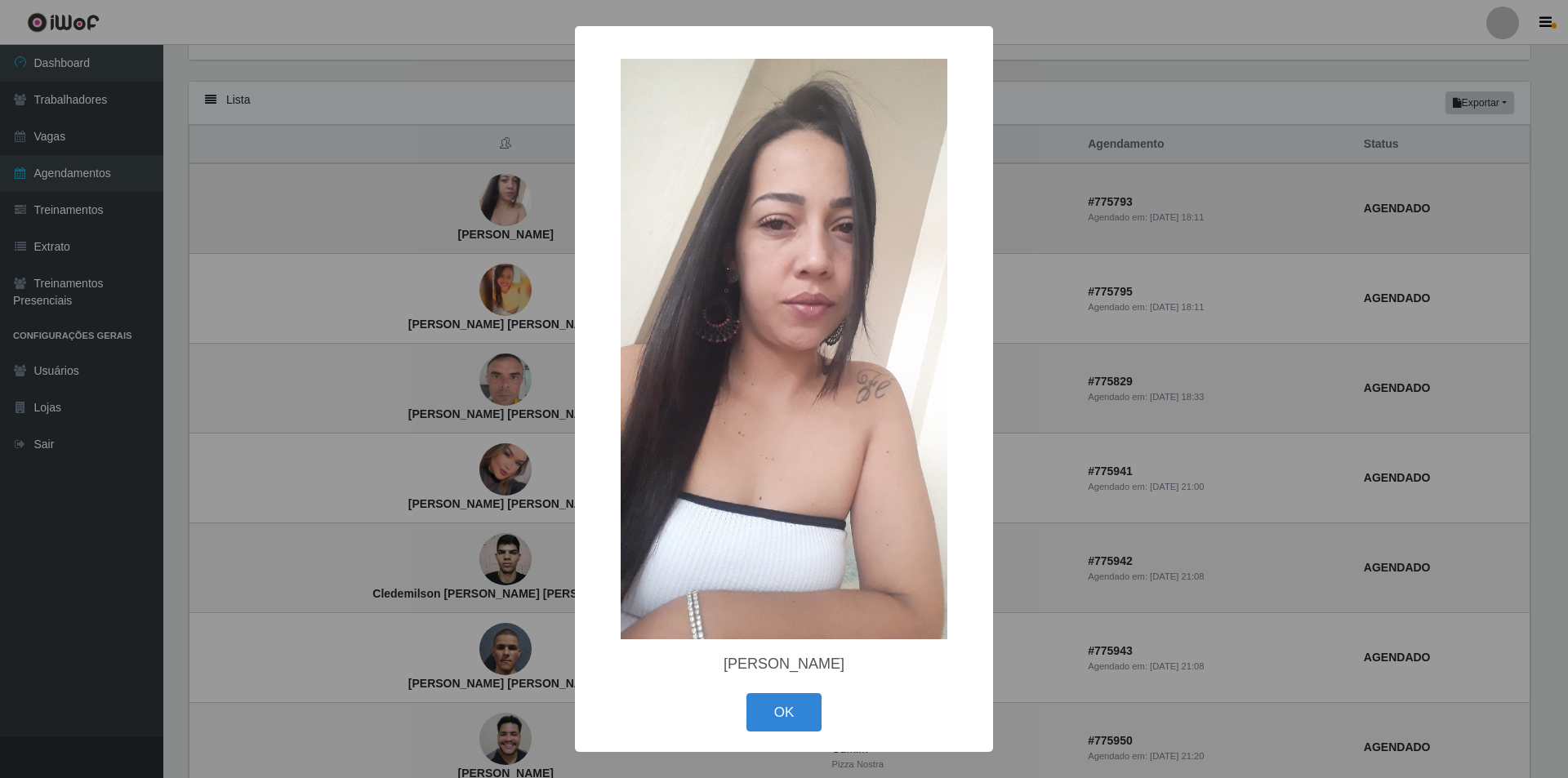
click at [478, 192] on div "× Mylena Santos Barbosa OK Cancel" at bounding box center [784, 389] width 1568 height 778
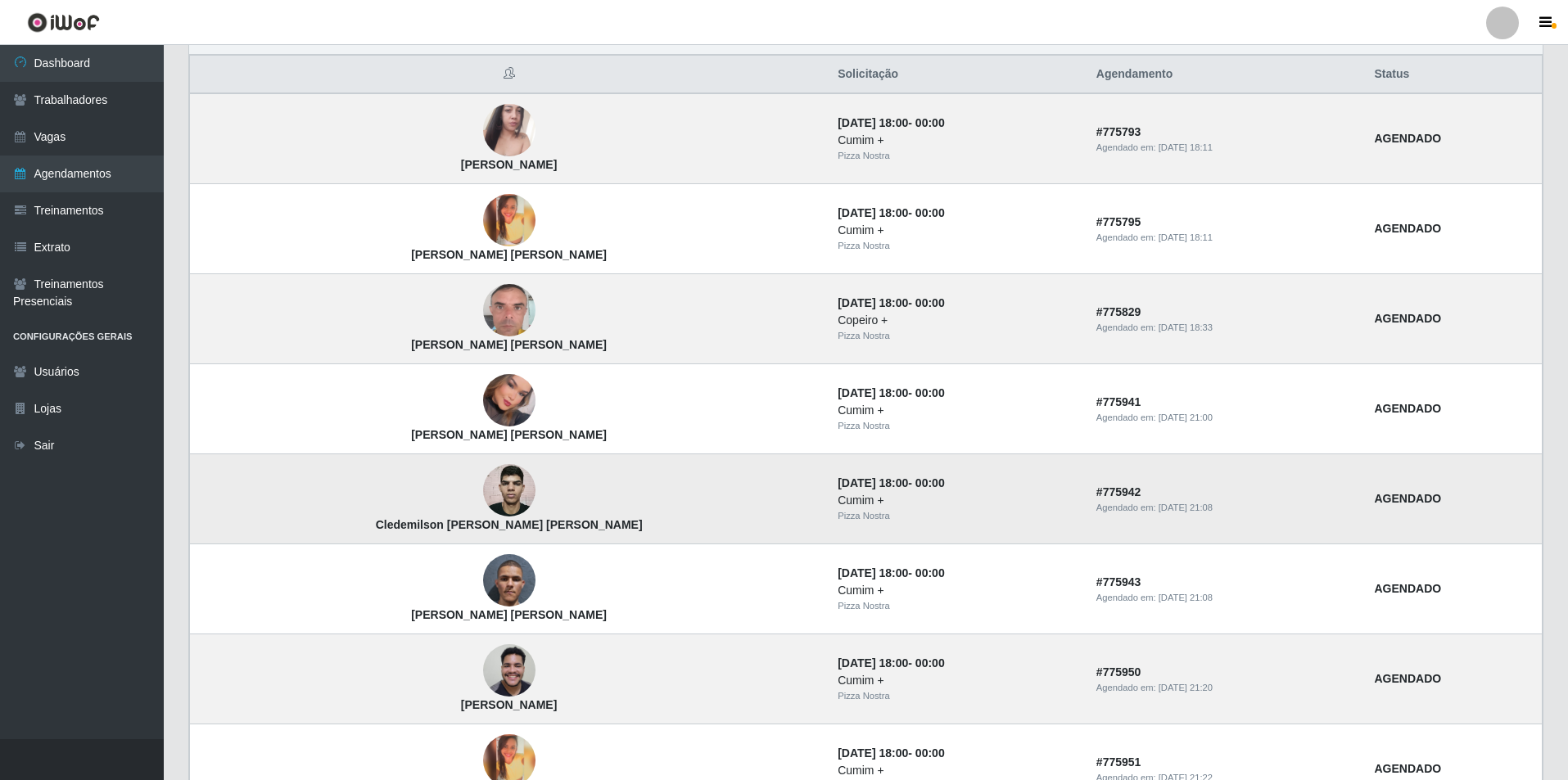
scroll to position [929, 0]
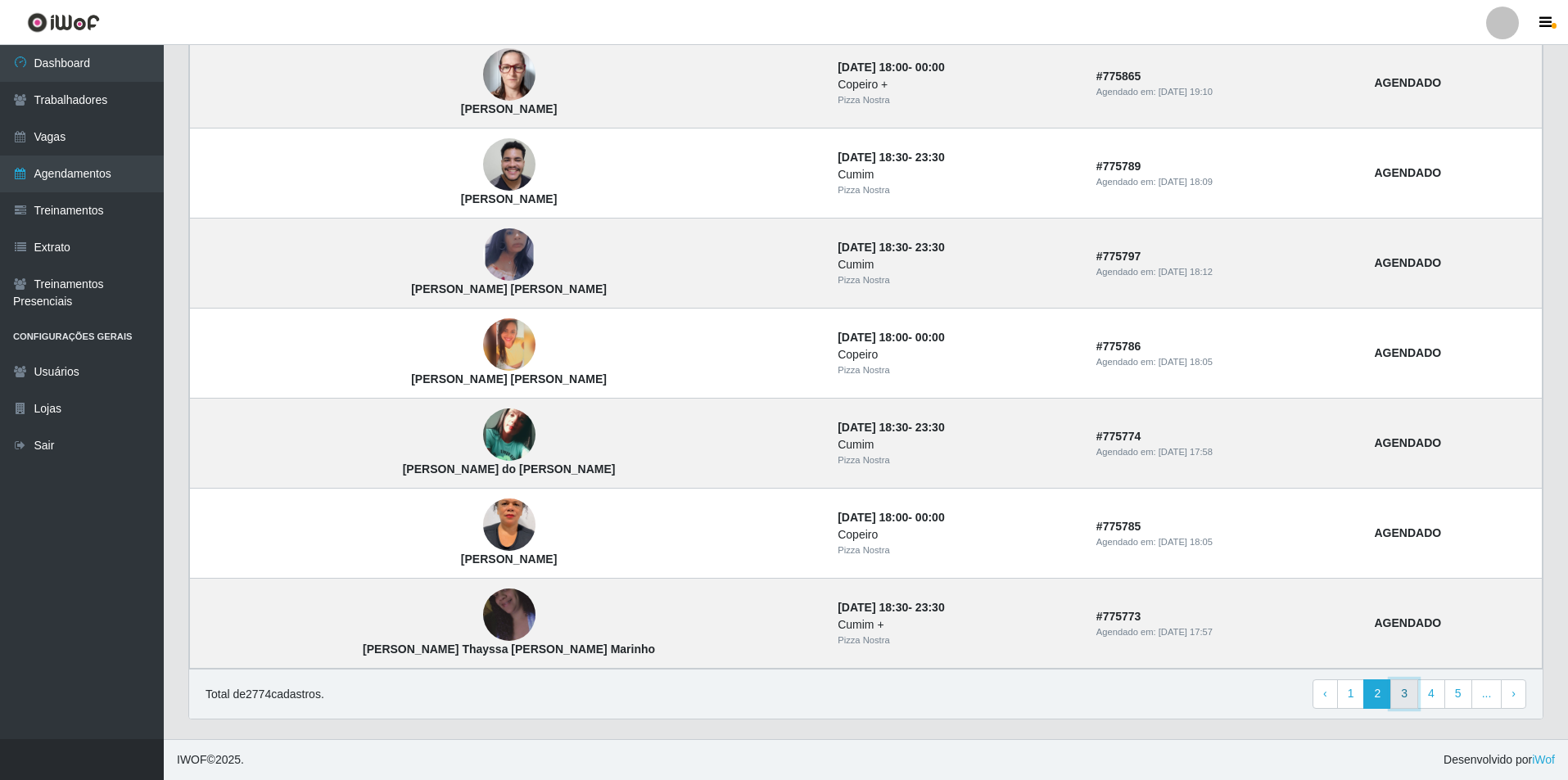
click at [1404, 693] on link "3" at bounding box center [1404, 694] width 28 height 30
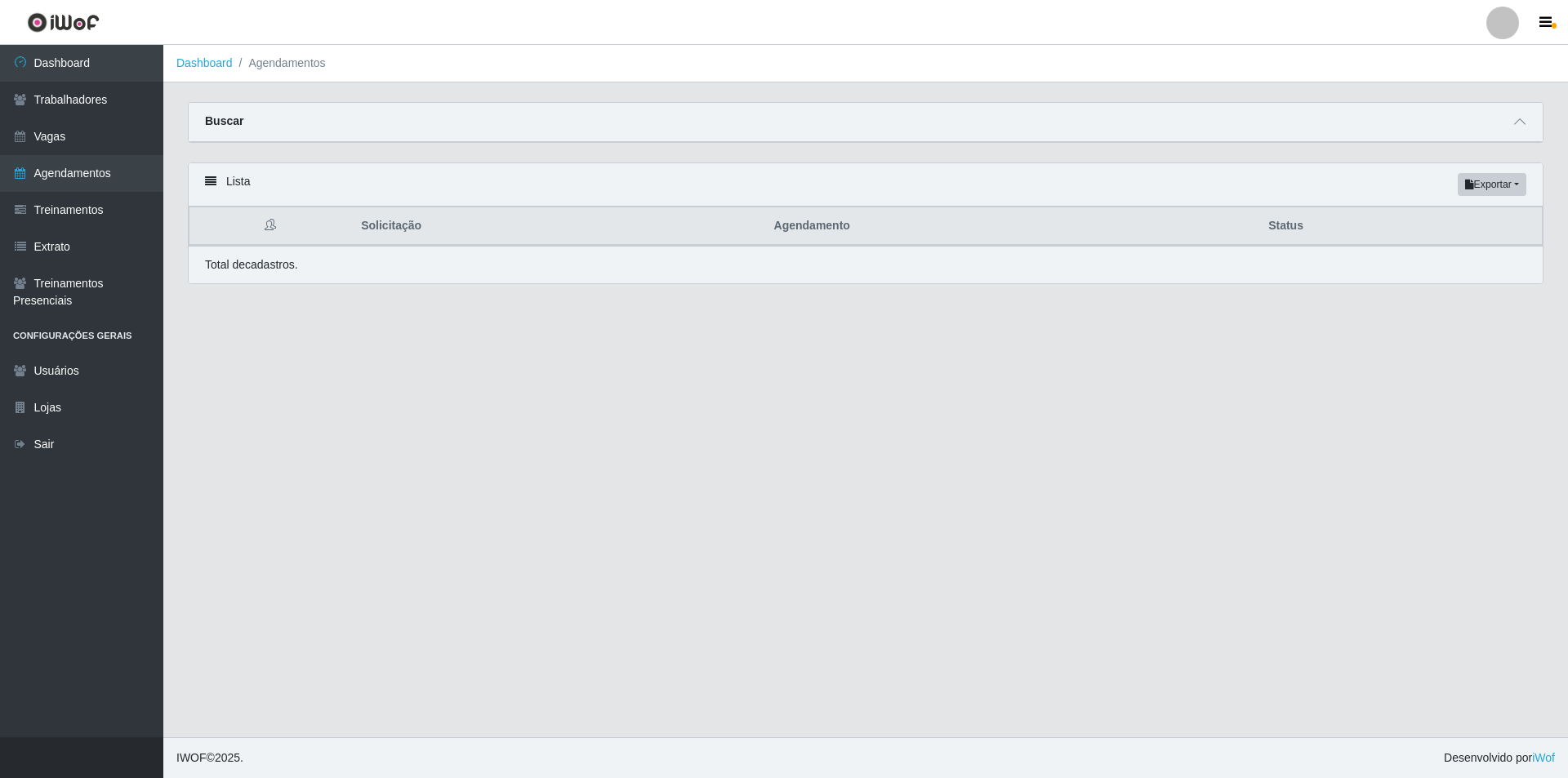
click at [552, 268] on div "Total de cadastros." at bounding box center [866, 265] width 1322 height 17
click at [29, 167] on link "Agendamentos" at bounding box center [82, 173] width 163 height 37
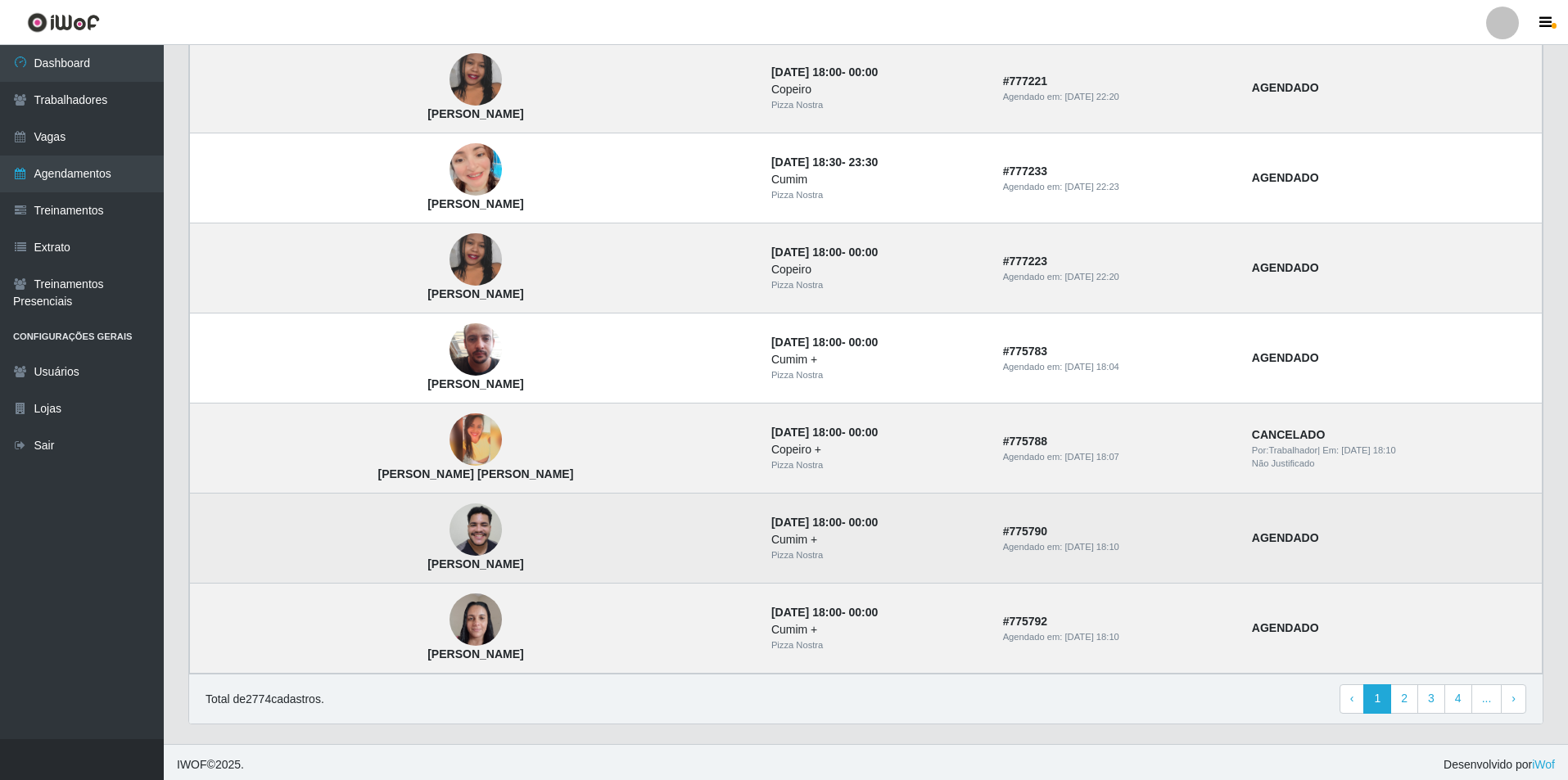
scroll to position [929, 0]
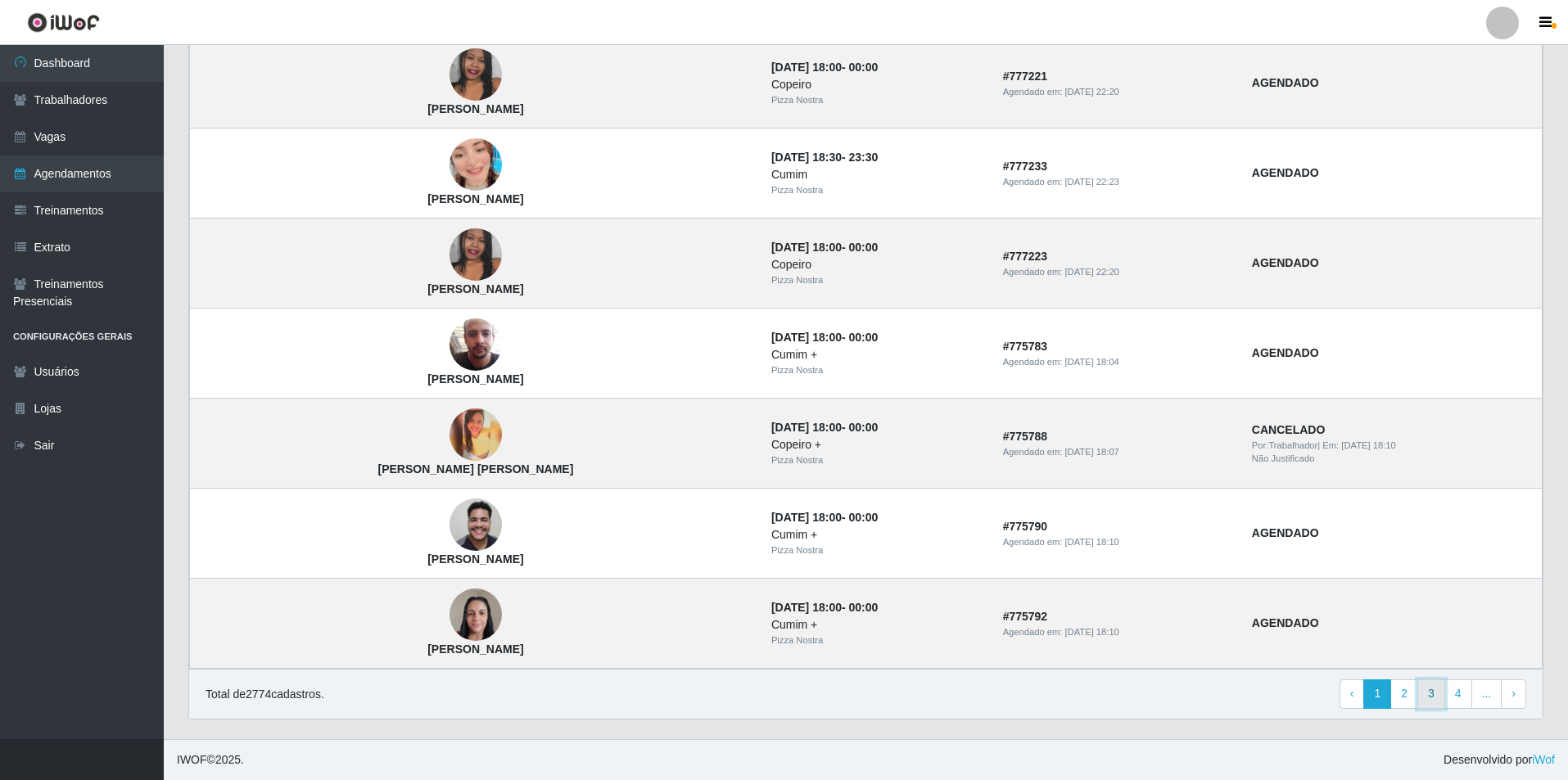
click at [1432, 693] on link "3" at bounding box center [1431, 694] width 28 height 30
